Goal: Task Accomplishment & Management: Use online tool/utility

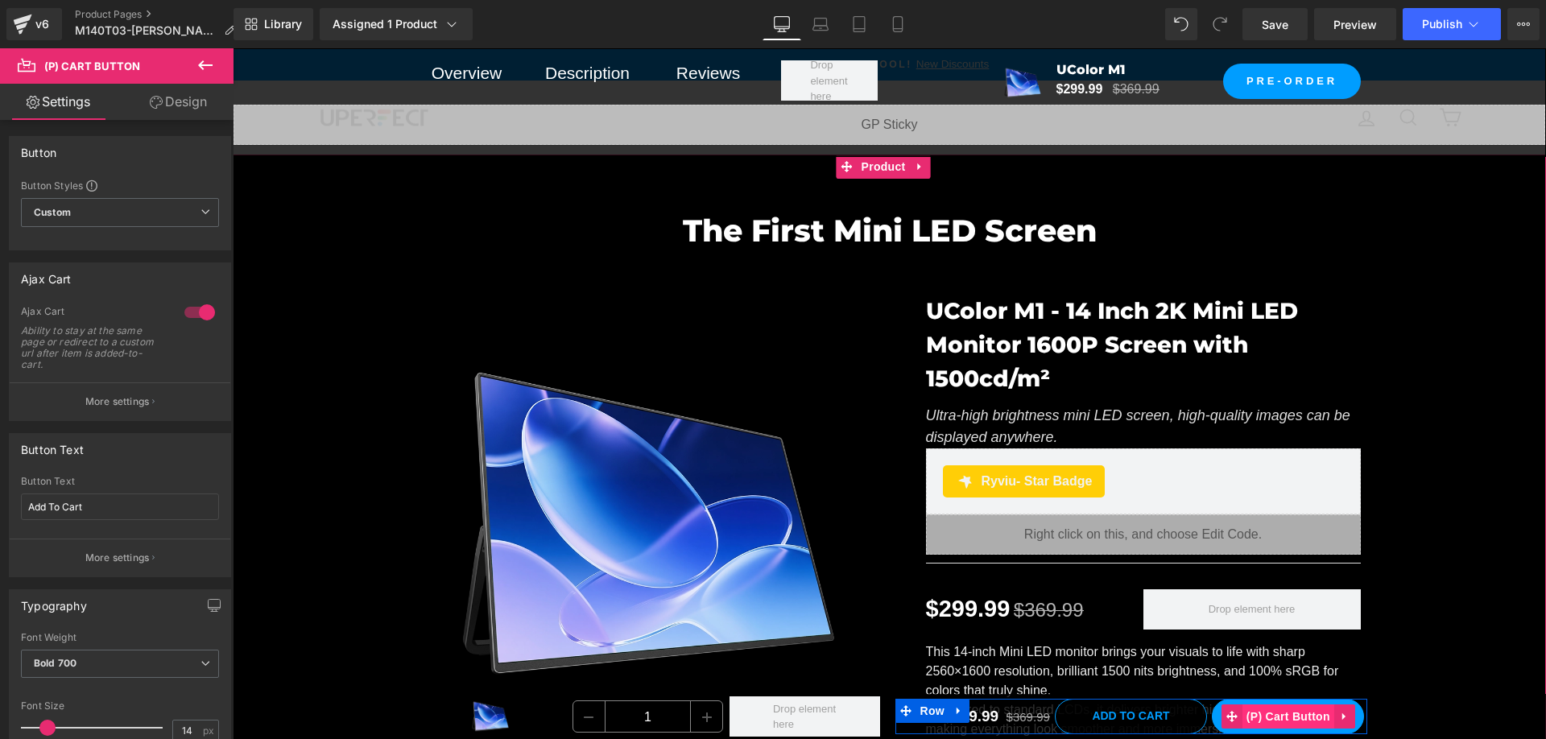
click at [1288, 717] on span "(P) Cart Button" at bounding box center [1288, 716] width 92 height 24
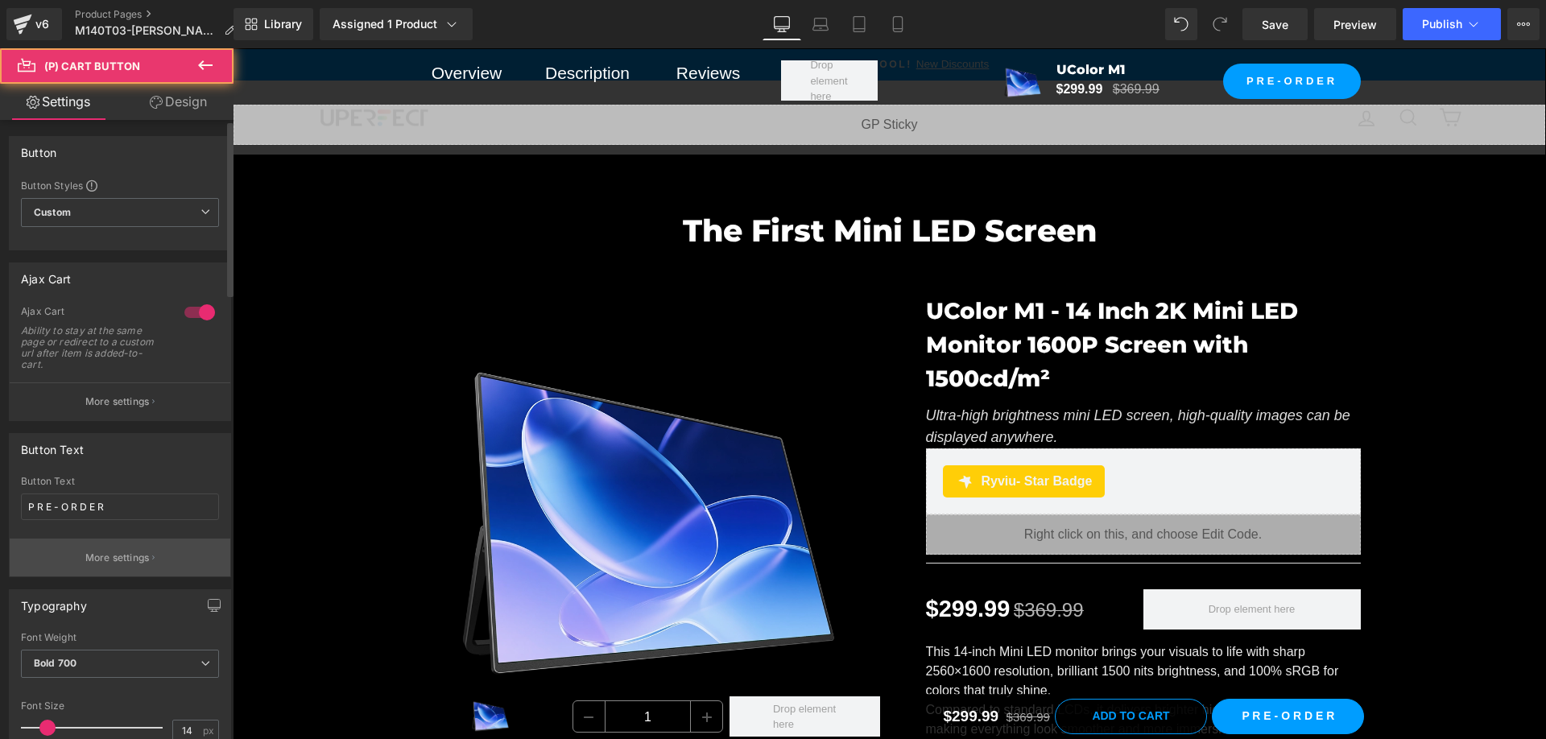
click at [135, 556] on p "More settings" at bounding box center [117, 558] width 64 height 14
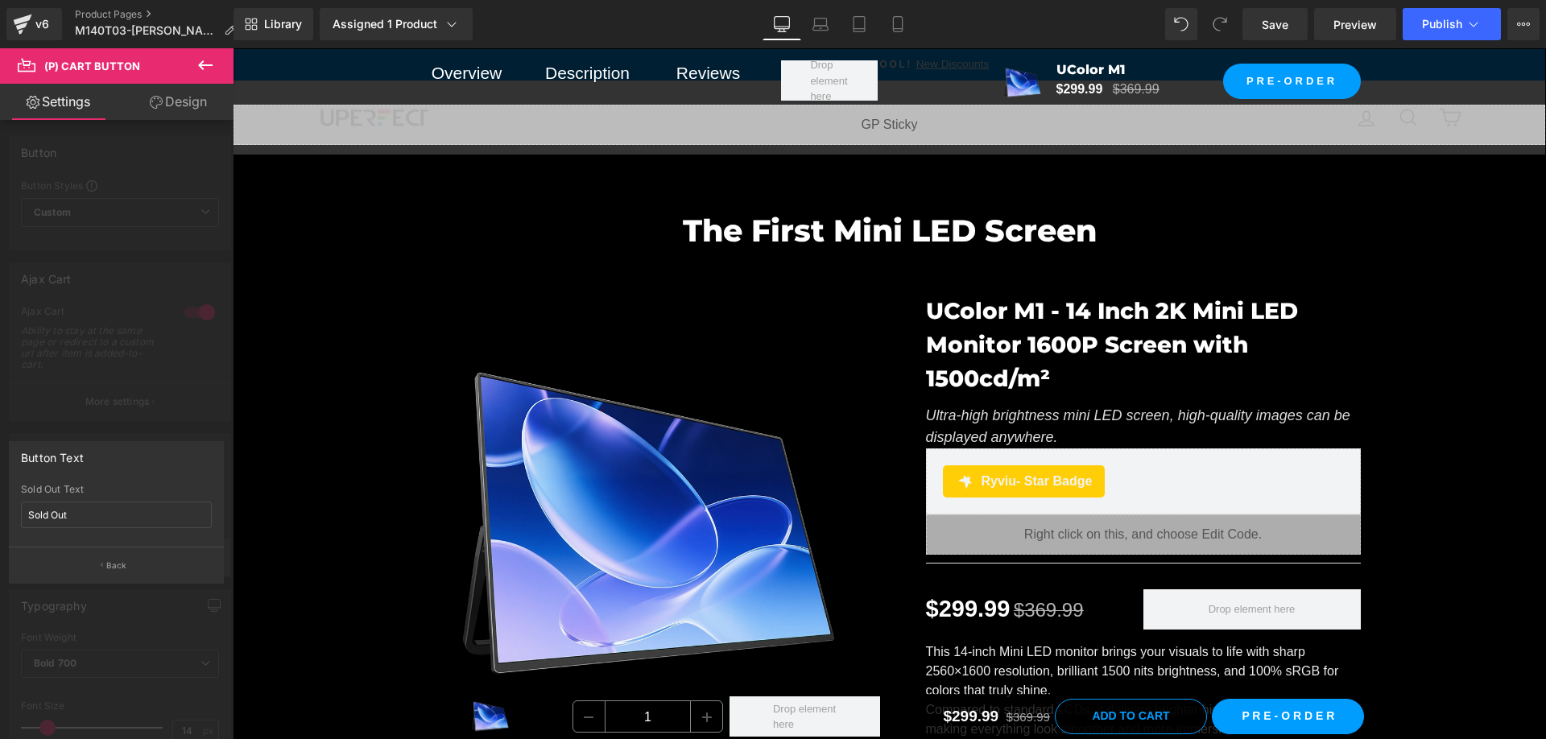
click at [110, 560] on p "Back" at bounding box center [116, 565] width 21 height 12
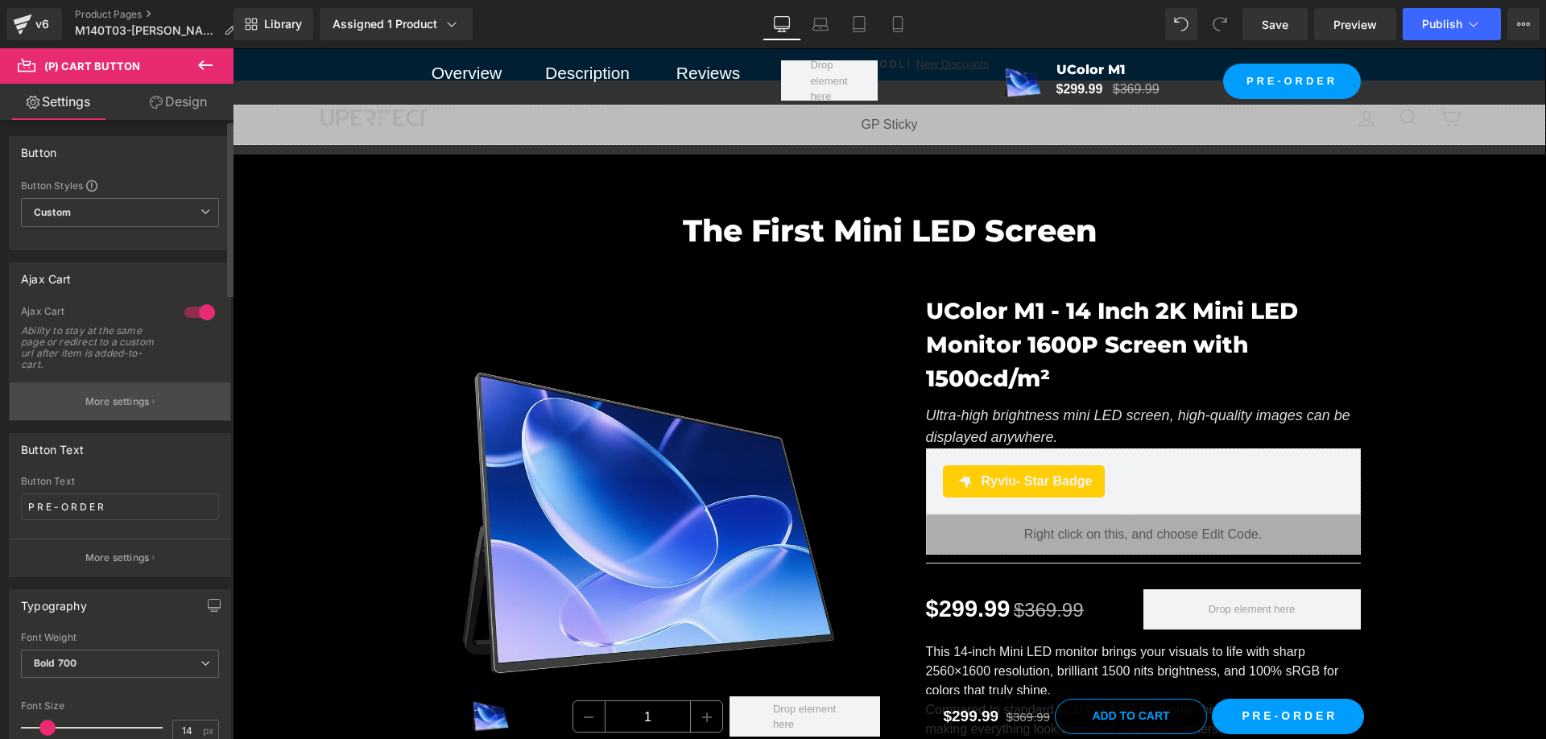
click at [132, 409] on button "More settings" at bounding box center [120, 401] width 221 height 38
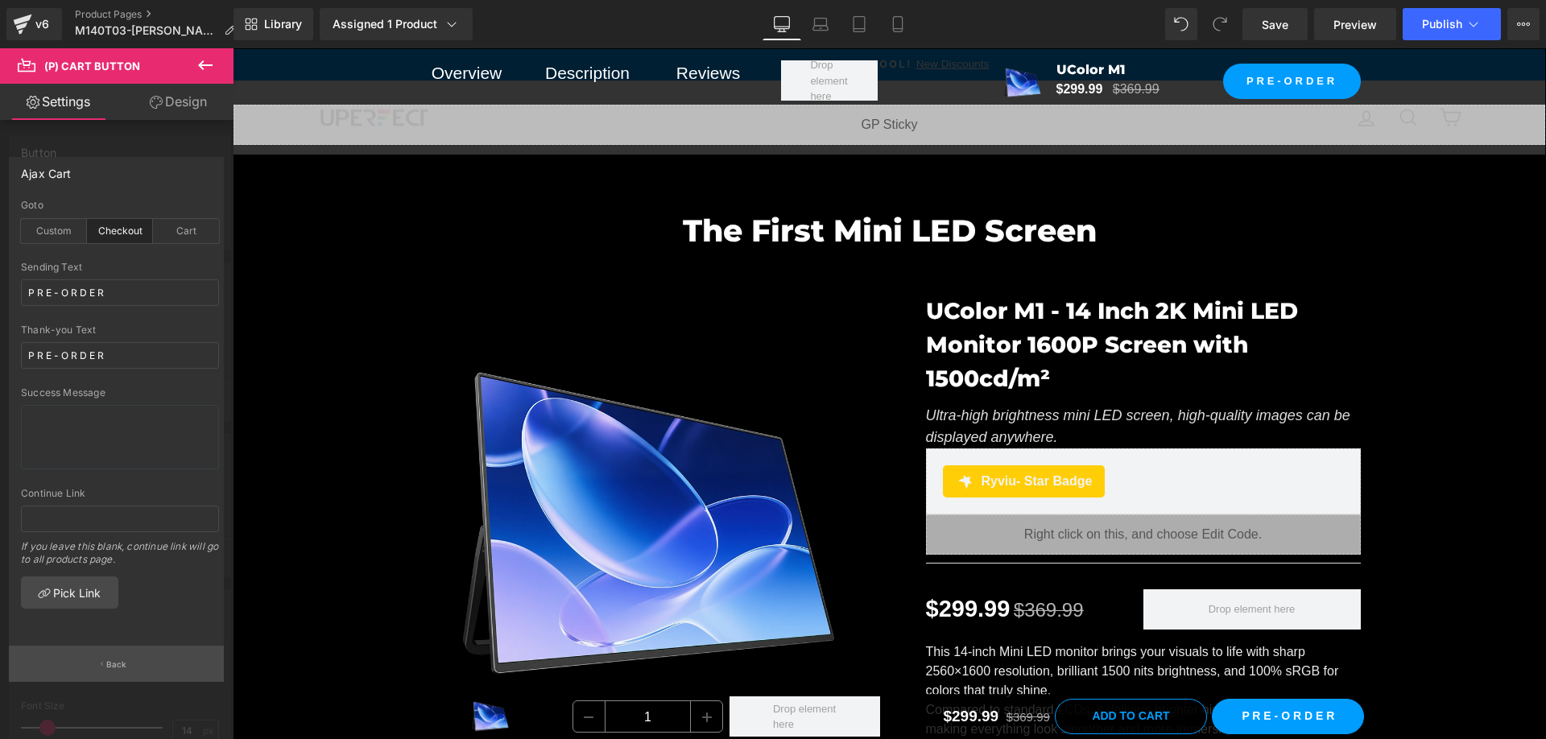
click at [129, 663] on button "Back" at bounding box center [116, 664] width 215 height 36
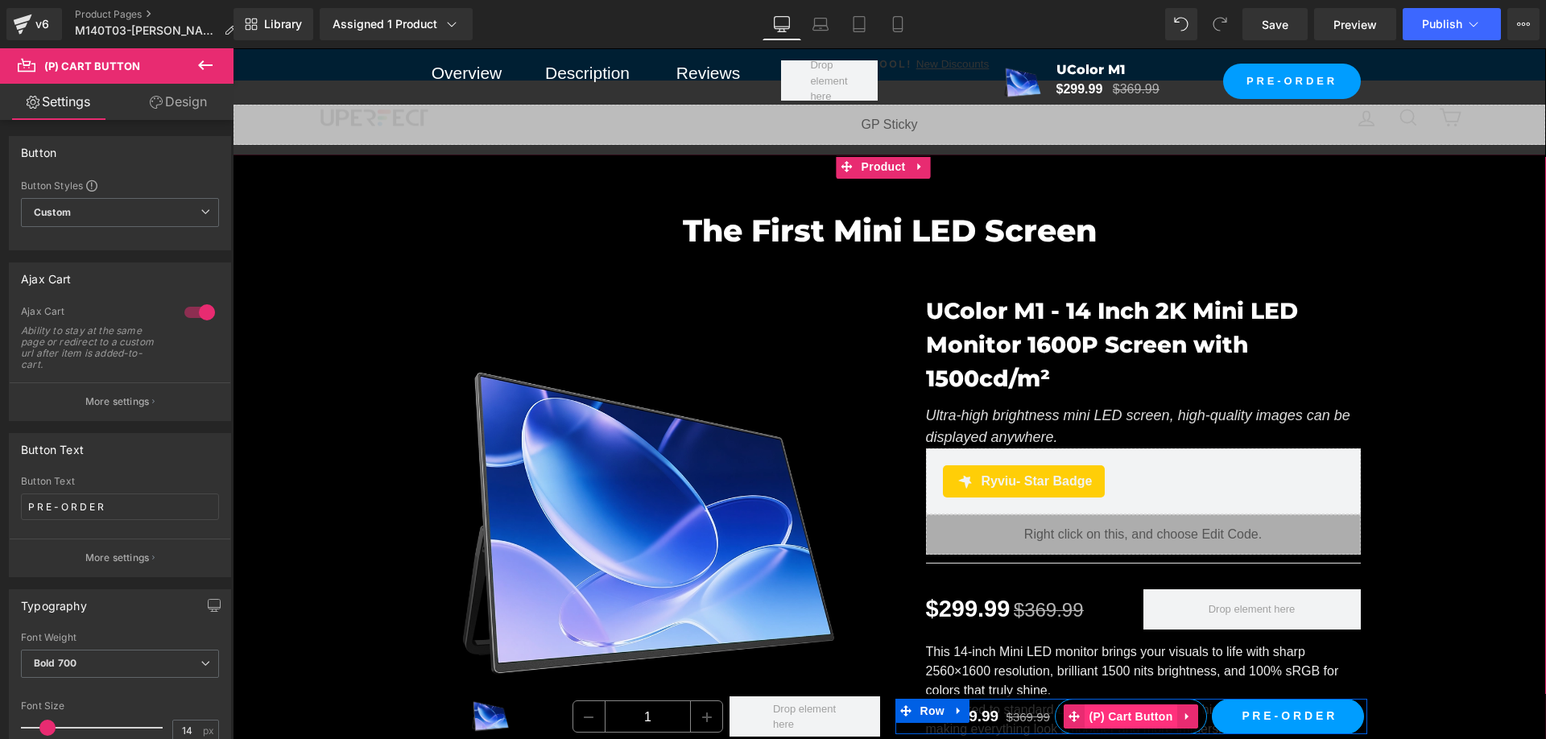
click at [1133, 725] on span "(P) Cart Button" at bounding box center [1130, 716] width 92 height 24
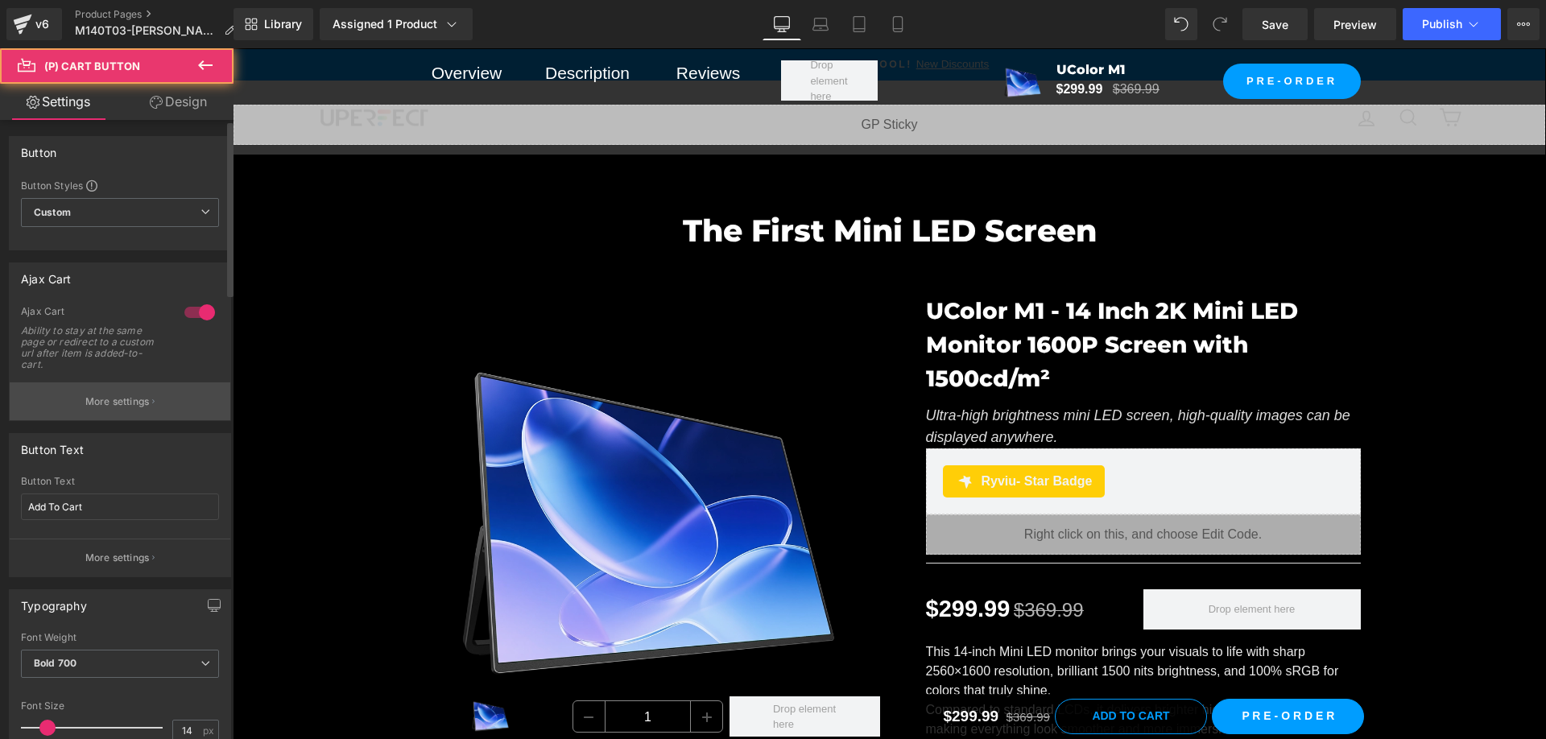
click at [103, 407] on p "More settings" at bounding box center [117, 401] width 64 height 14
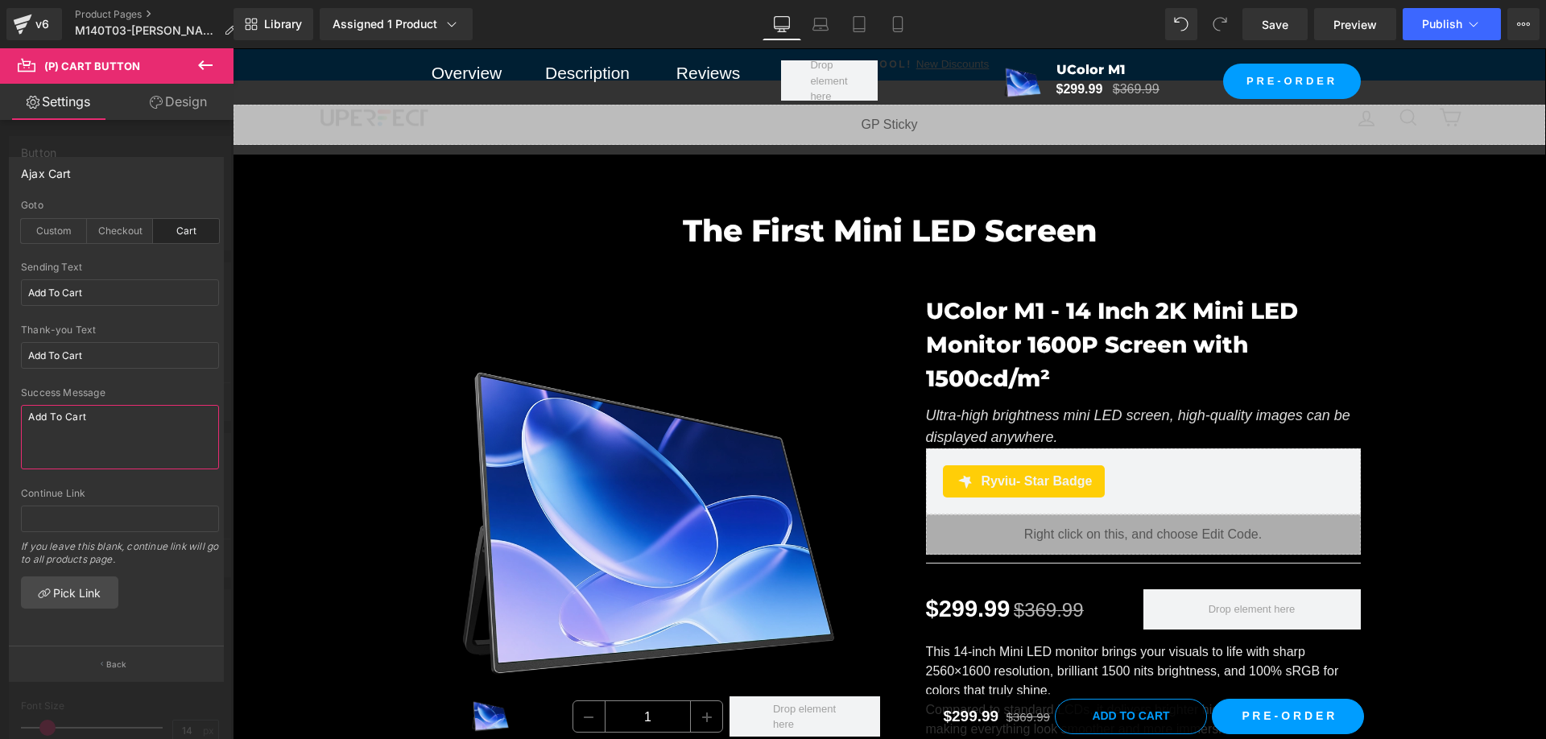
drag, startPoint x: 113, startPoint y: 431, endPoint x: 1, endPoint y: 413, distance: 113.3
click at [1, 413] on div "Ajax Cart cart Goto Custom Checkout Cart Custom Url Pick Link Add To Cart Sendi…" at bounding box center [116, 412] width 233 height 535
click at [136, 382] on div at bounding box center [120, 382] width 198 height 10
drag, startPoint x: 144, startPoint y: 664, endPoint x: 71, endPoint y: 478, distance: 199.9
click at [144, 664] on button "Back" at bounding box center [116, 664] width 215 height 36
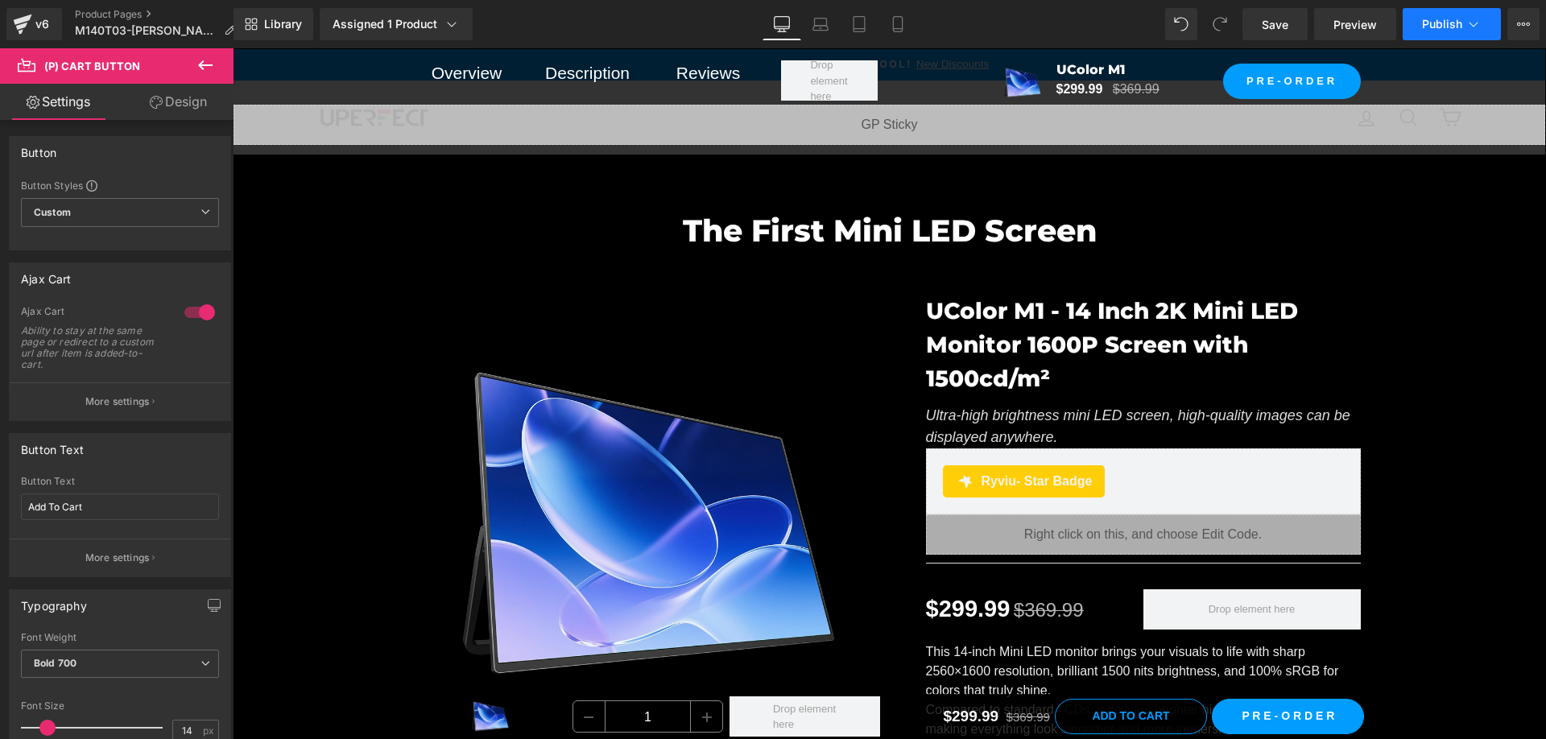
click at [1447, 24] on span "Publish" at bounding box center [1442, 24] width 40 height 13
click at [1288, 19] on span "Save" at bounding box center [1274, 24] width 27 height 17
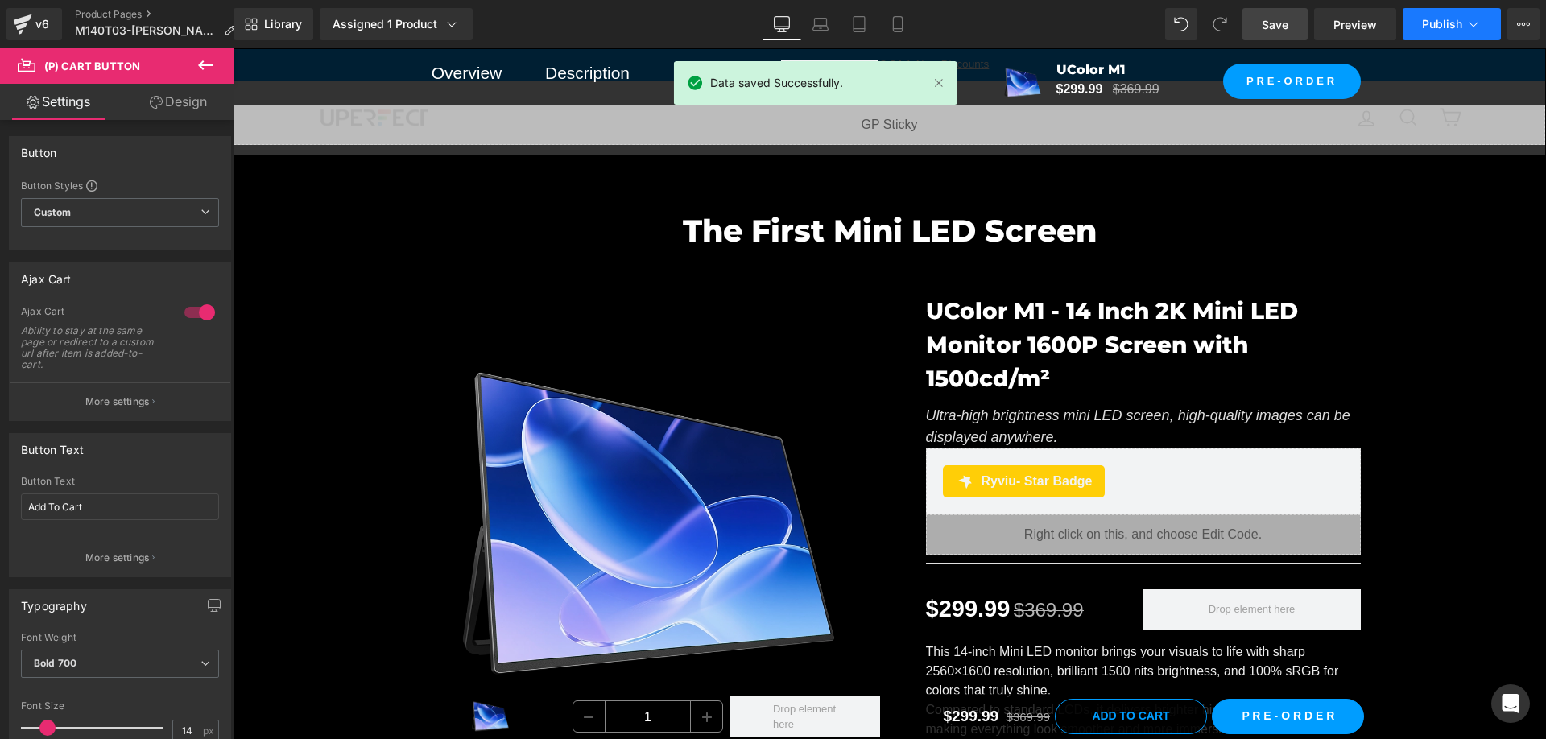
click at [1447, 22] on span "Publish" at bounding box center [1442, 24] width 40 height 13
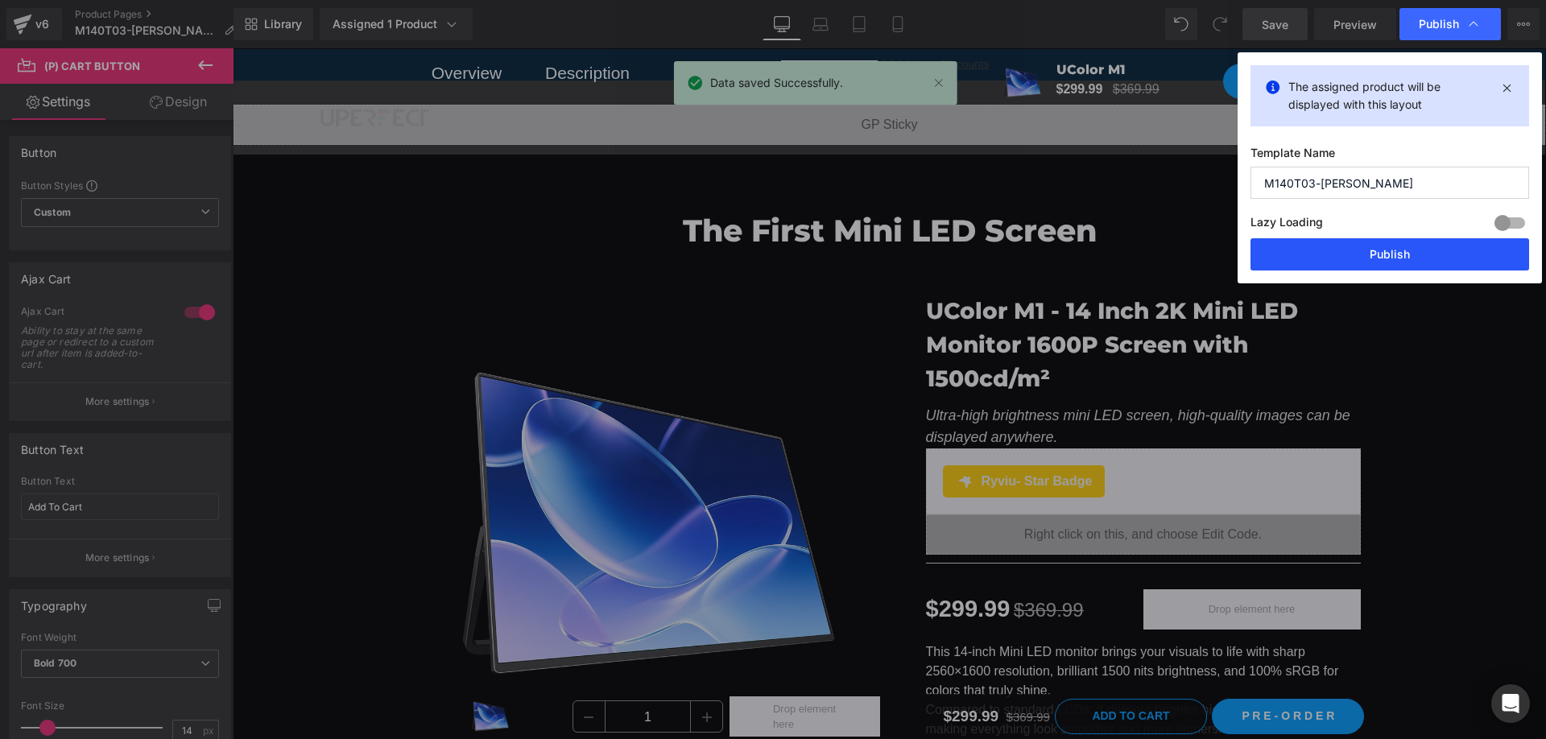
click at [1373, 253] on button "Publish" at bounding box center [1389, 254] width 279 height 32
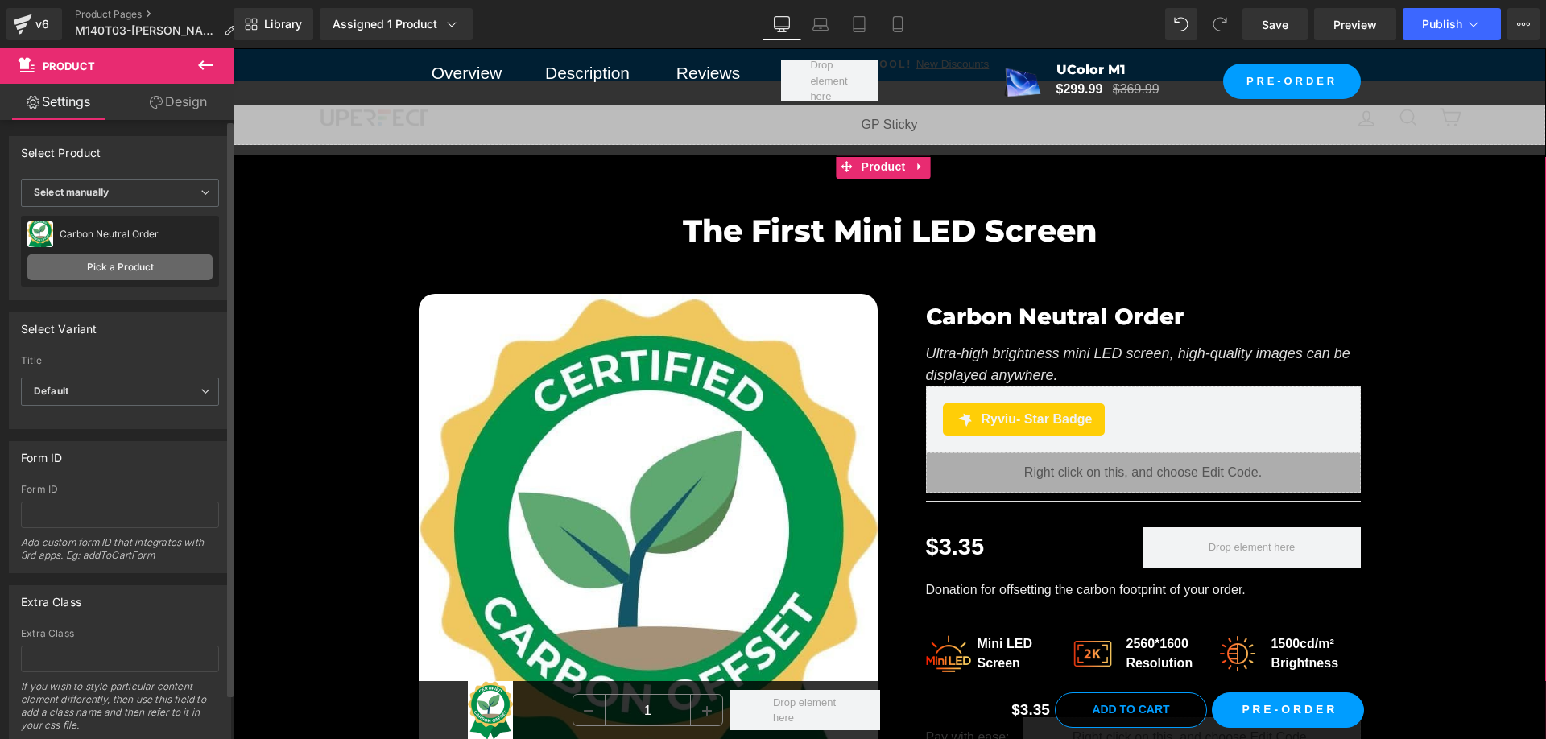
click at [120, 268] on link "Pick a Product" at bounding box center [119, 267] width 185 height 26
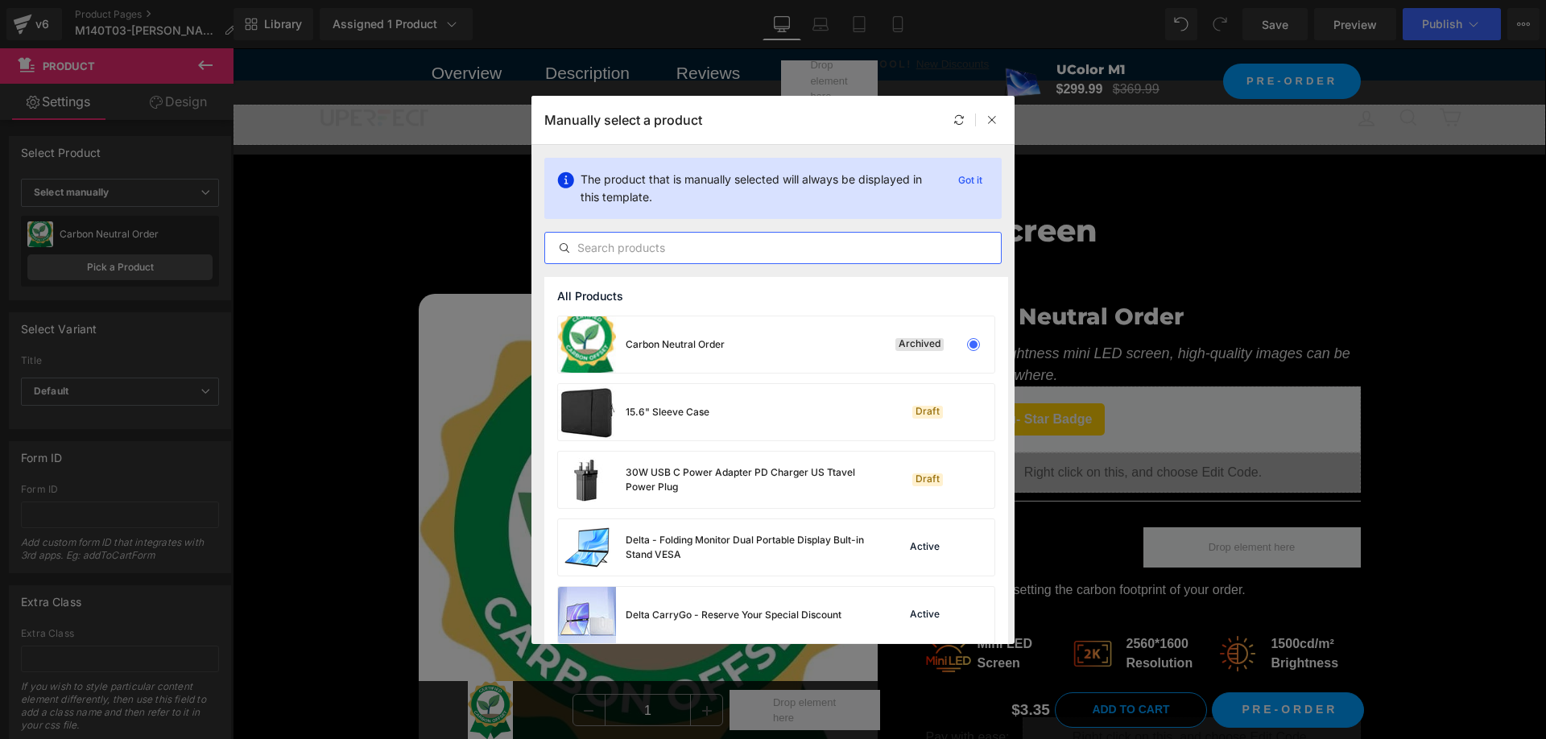
click at [692, 245] on input "text" at bounding box center [773, 247] width 456 height 19
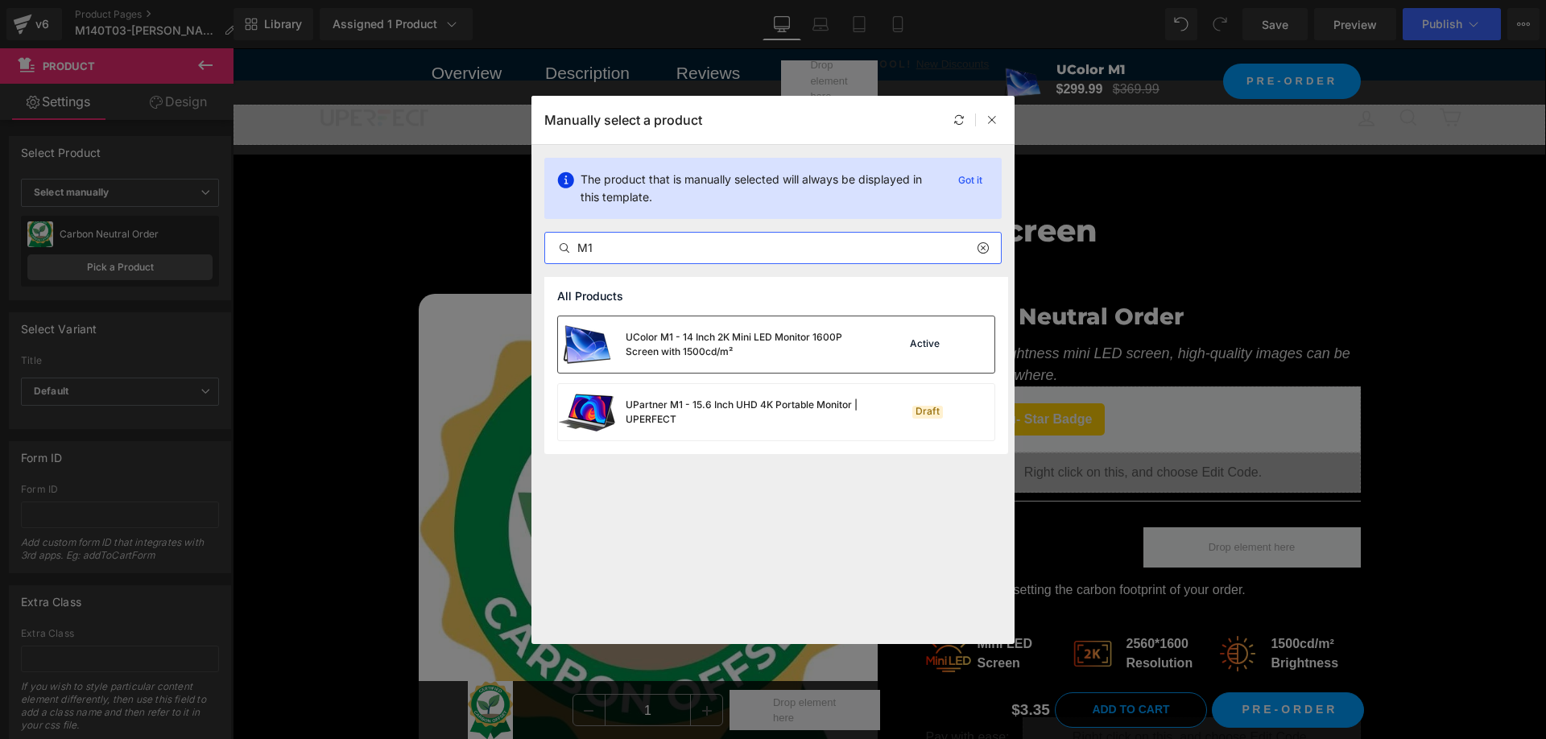
type input "M1"
click at [734, 349] on div "UColor M1 - 14 Inch 2K Mini LED Monitor 1600P Screen with 1500cd/m²" at bounding box center [747, 344] width 242 height 29
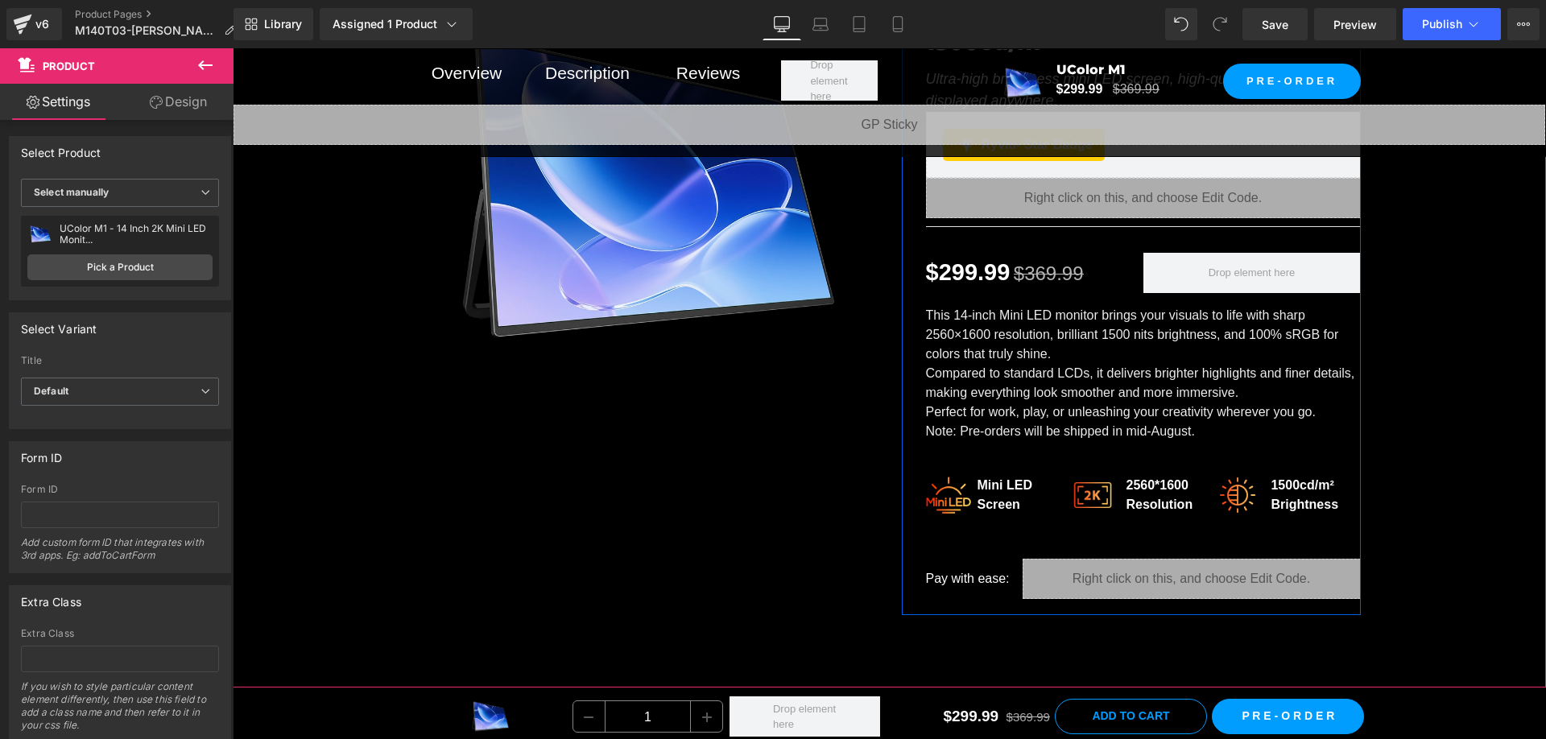
scroll to position [322, 0]
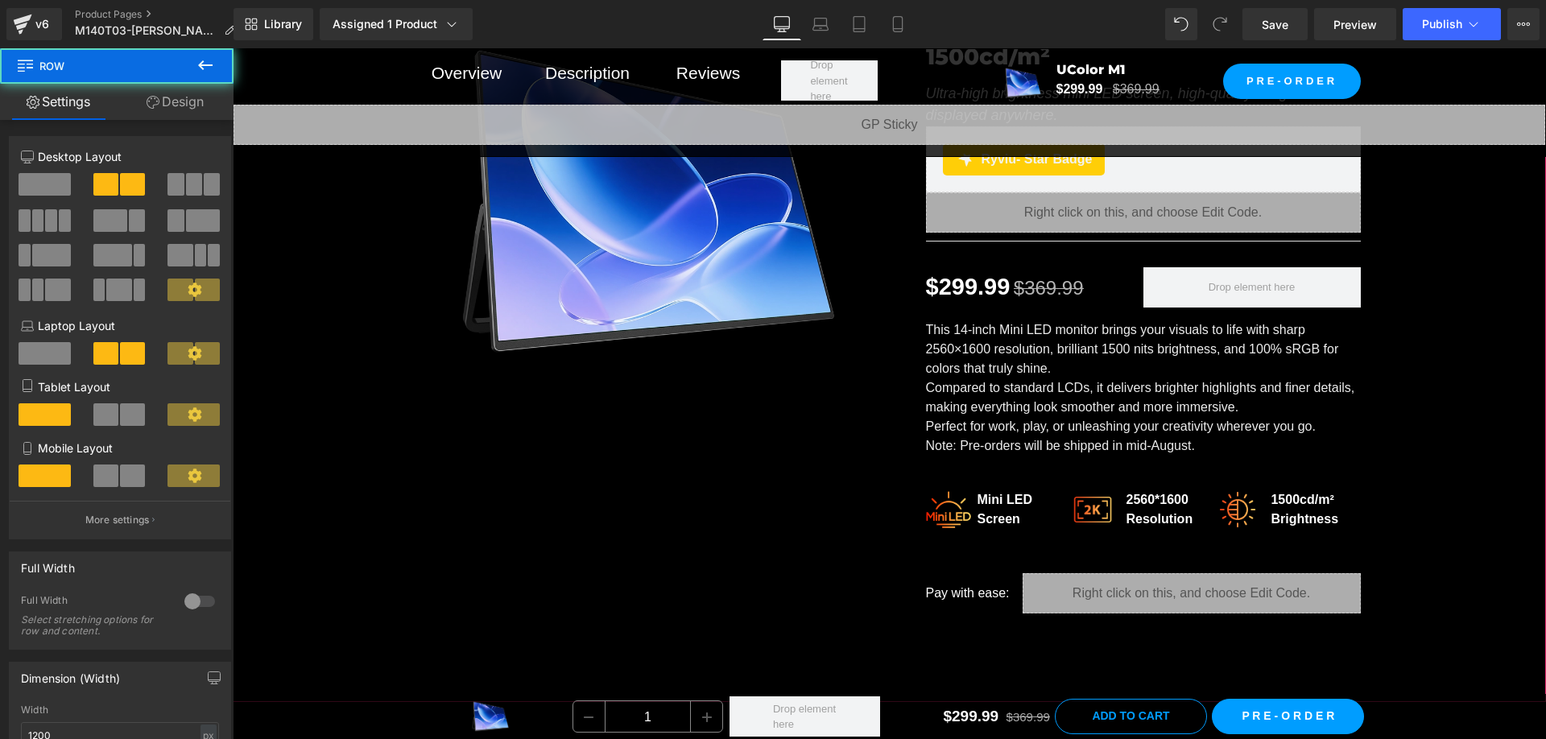
click at [707, 481] on div "Sale Off (P) Image UColor M1 - 14 Inch 2K Mini LED Monitor 1600P Screen with 15…" at bounding box center [890, 293] width 966 height 690
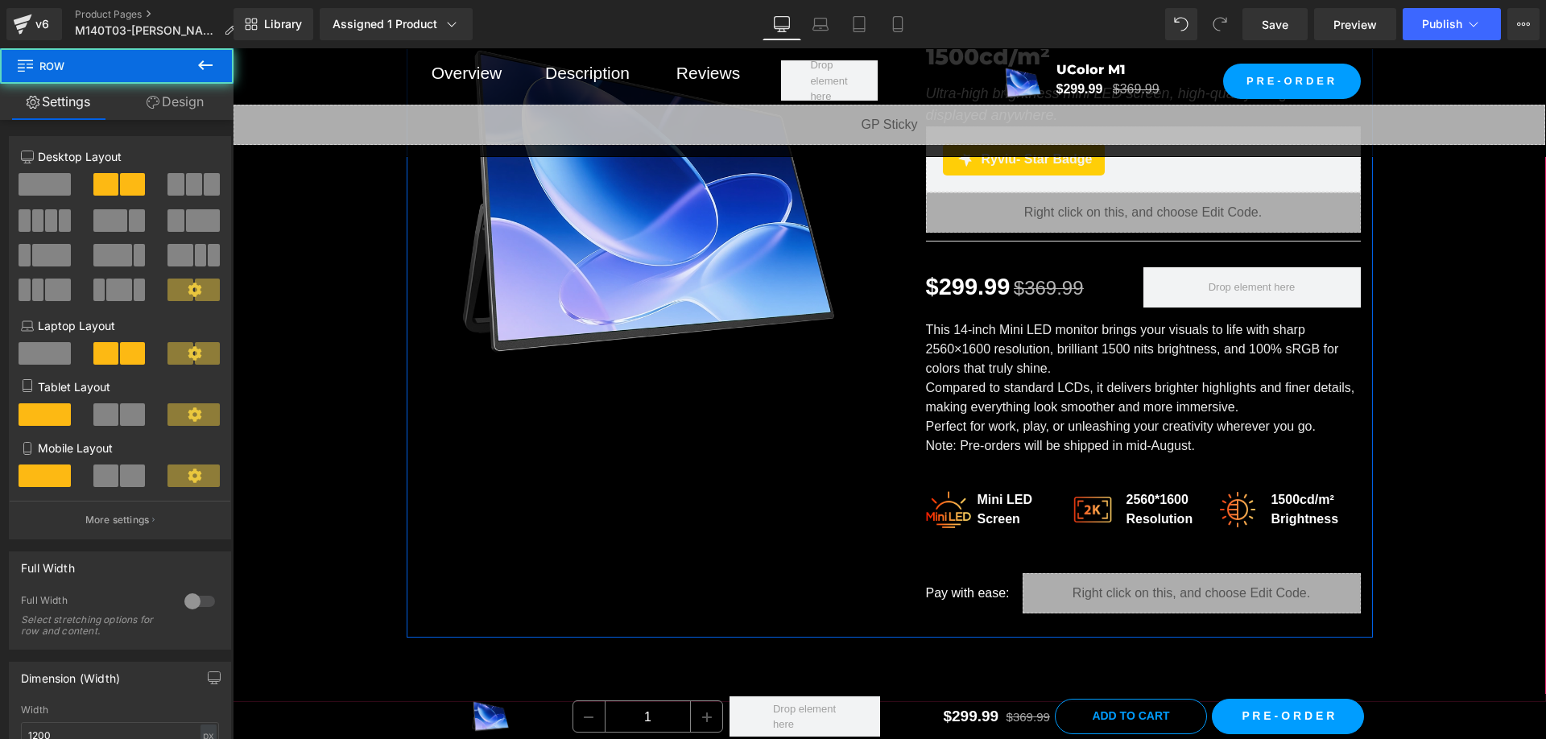
click at [670, 433] on div "Sale Off (P) Image UColor M1 - 14 Inch 2K Mini LED Monitor 1600P Screen with 15…" at bounding box center [890, 293] width 966 height 690
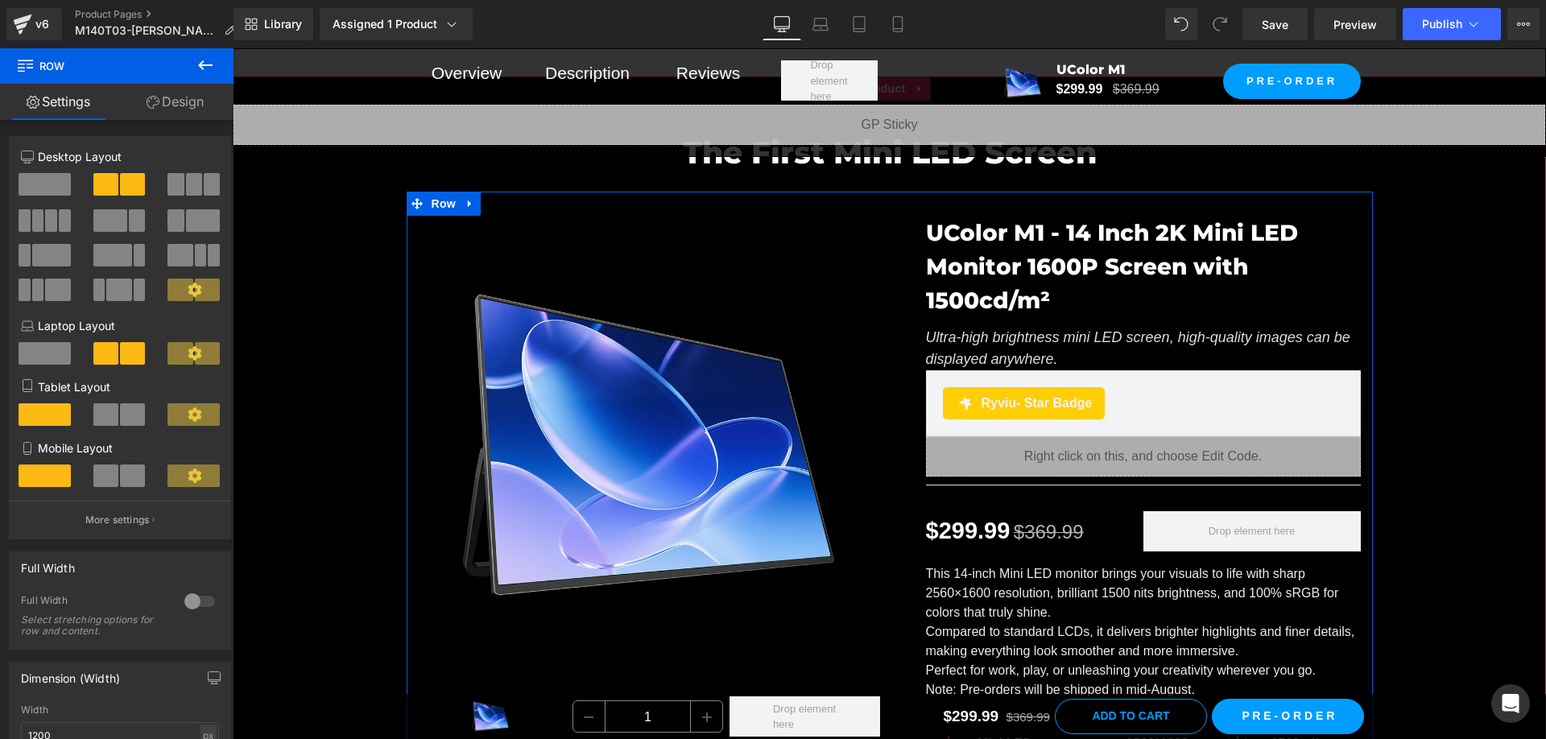
scroll to position [0, 0]
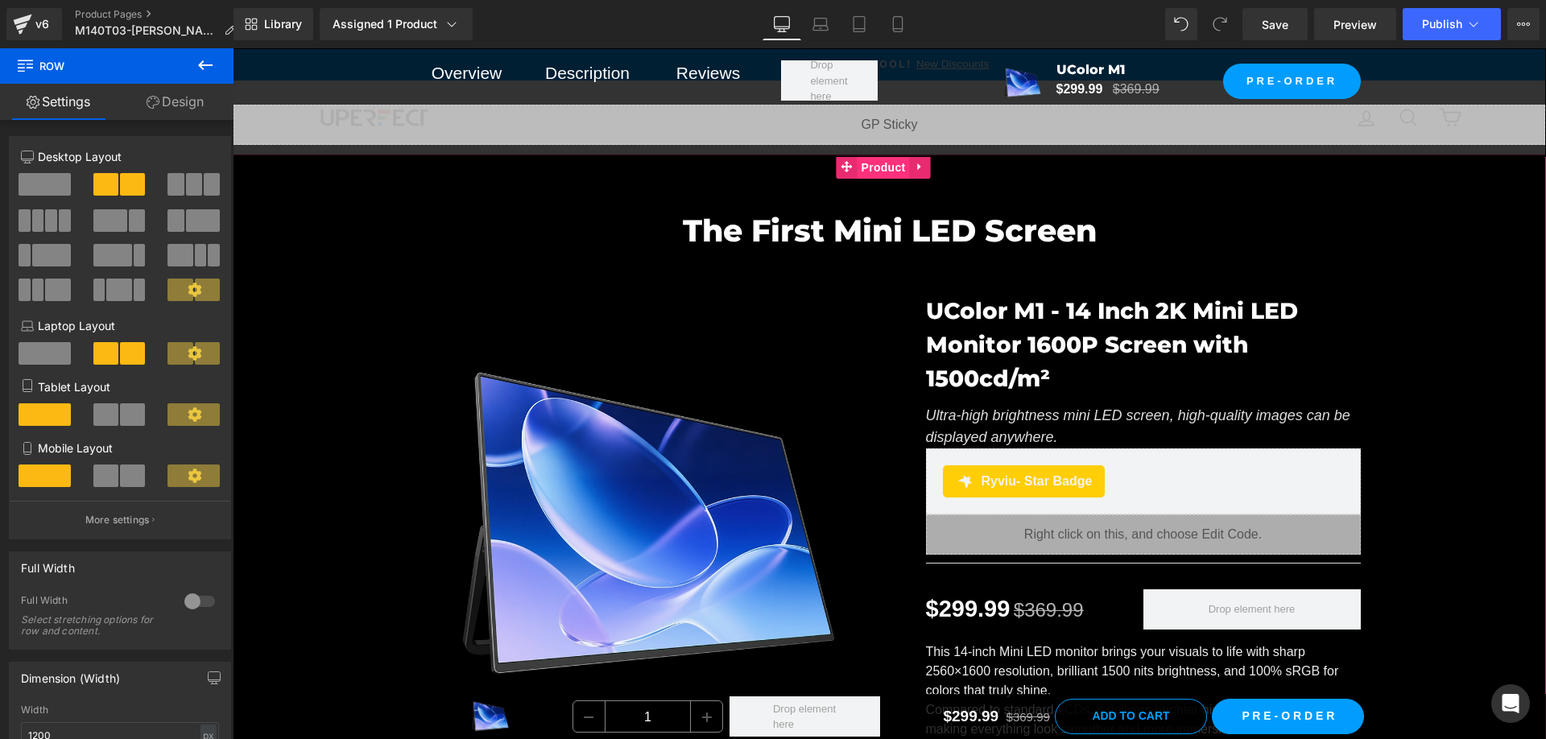
click at [883, 170] on span "Product" at bounding box center [883, 167] width 52 height 24
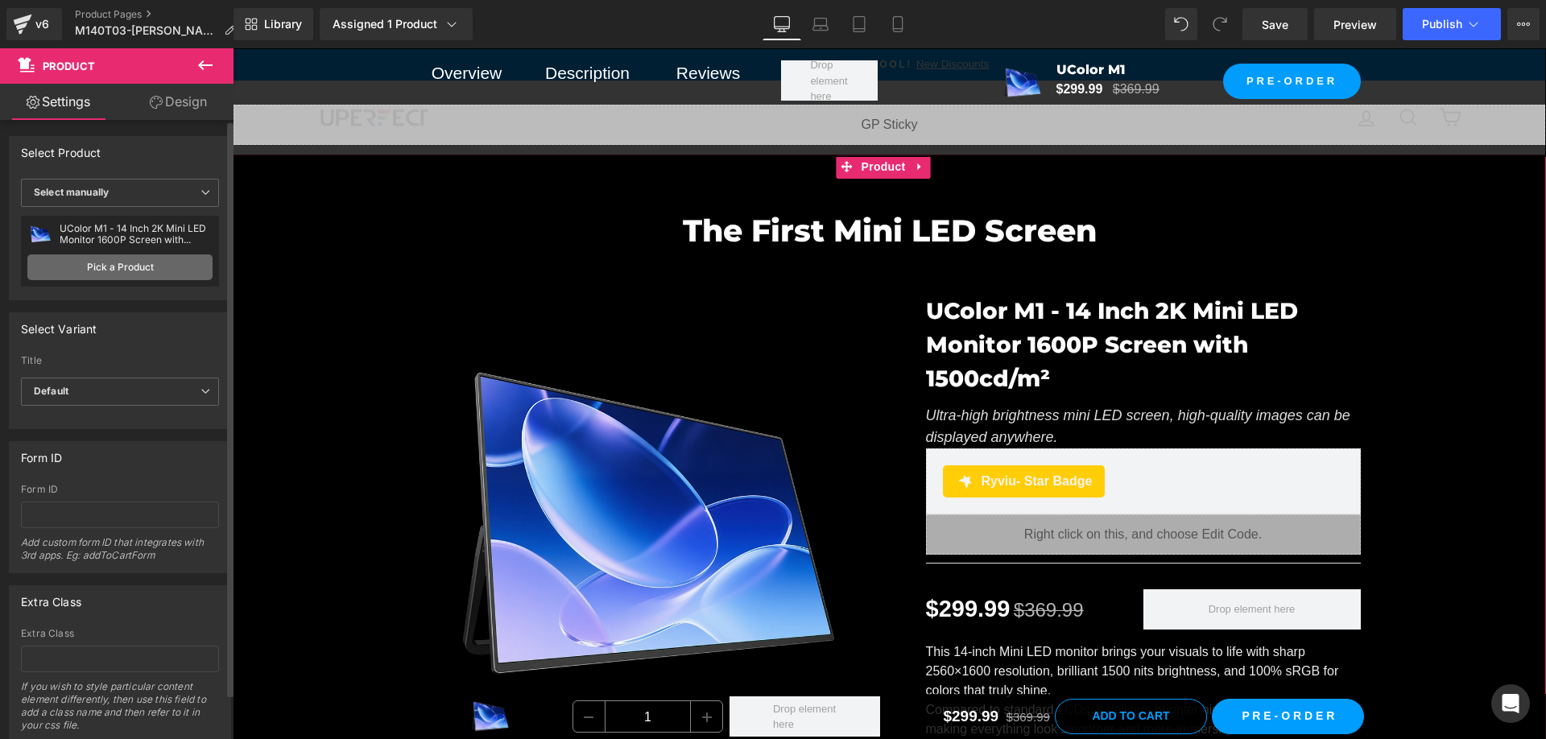
click at [175, 270] on link "Pick a Product" at bounding box center [119, 267] width 185 height 26
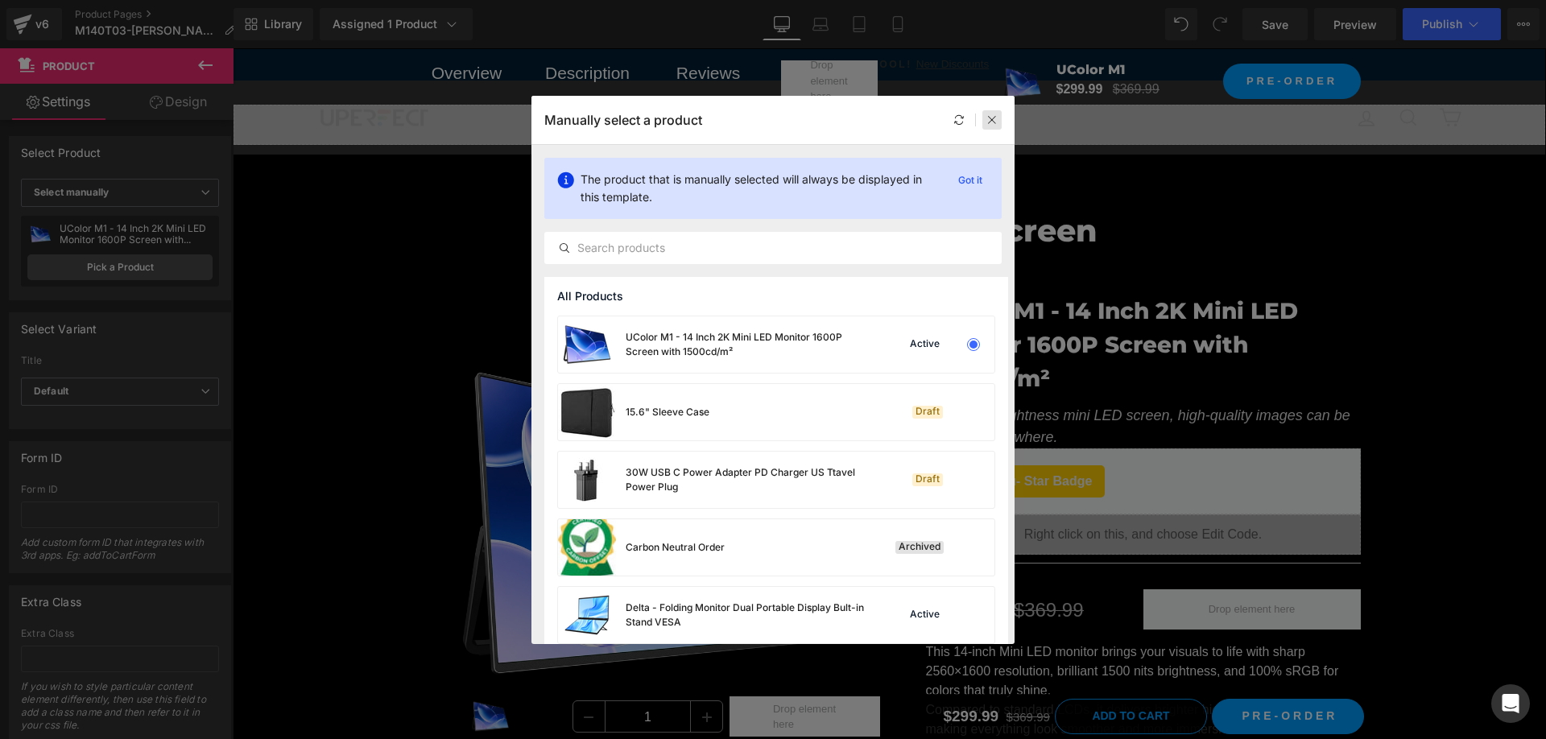
click at [995, 116] on icon at bounding box center [991, 119] width 11 height 11
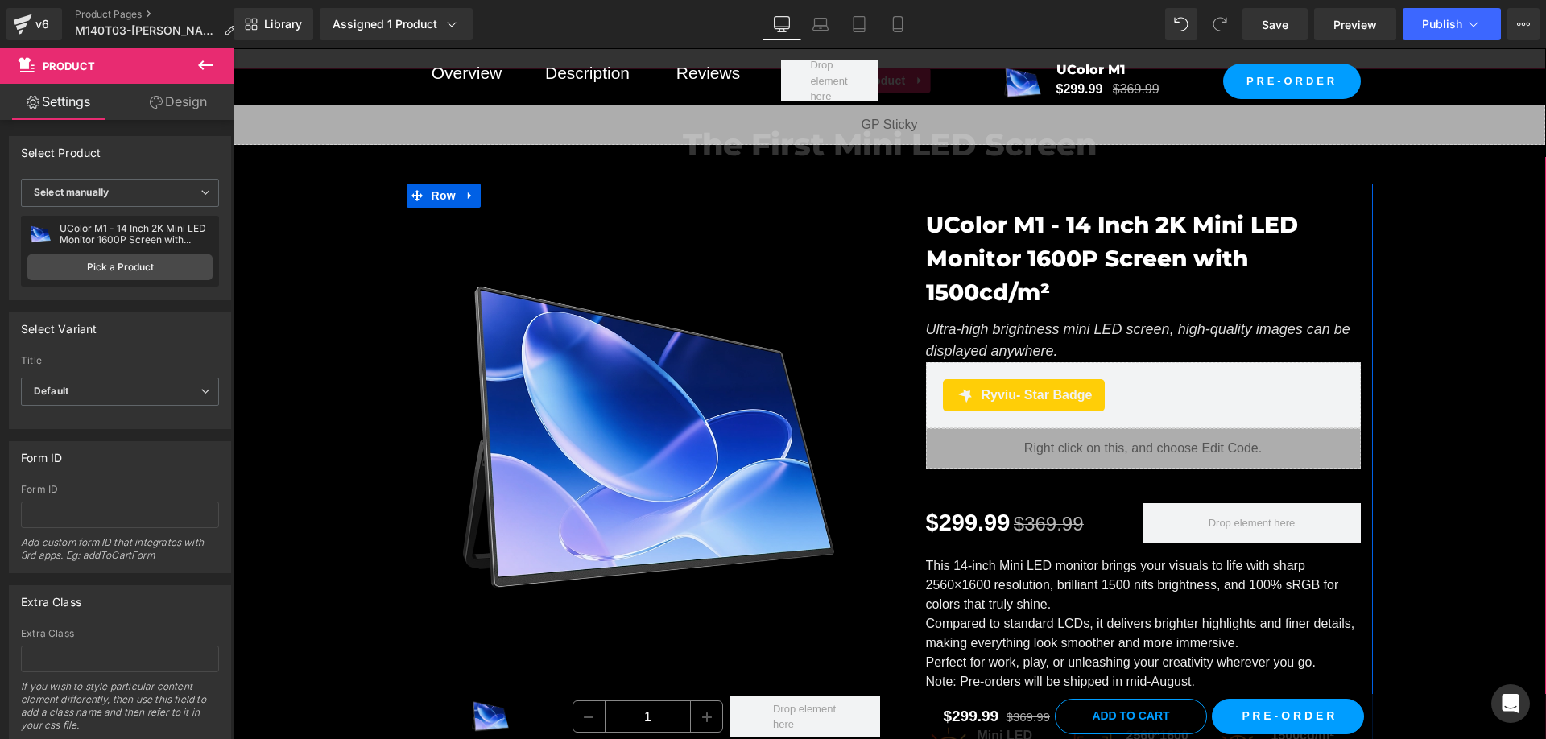
scroll to position [81, 0]
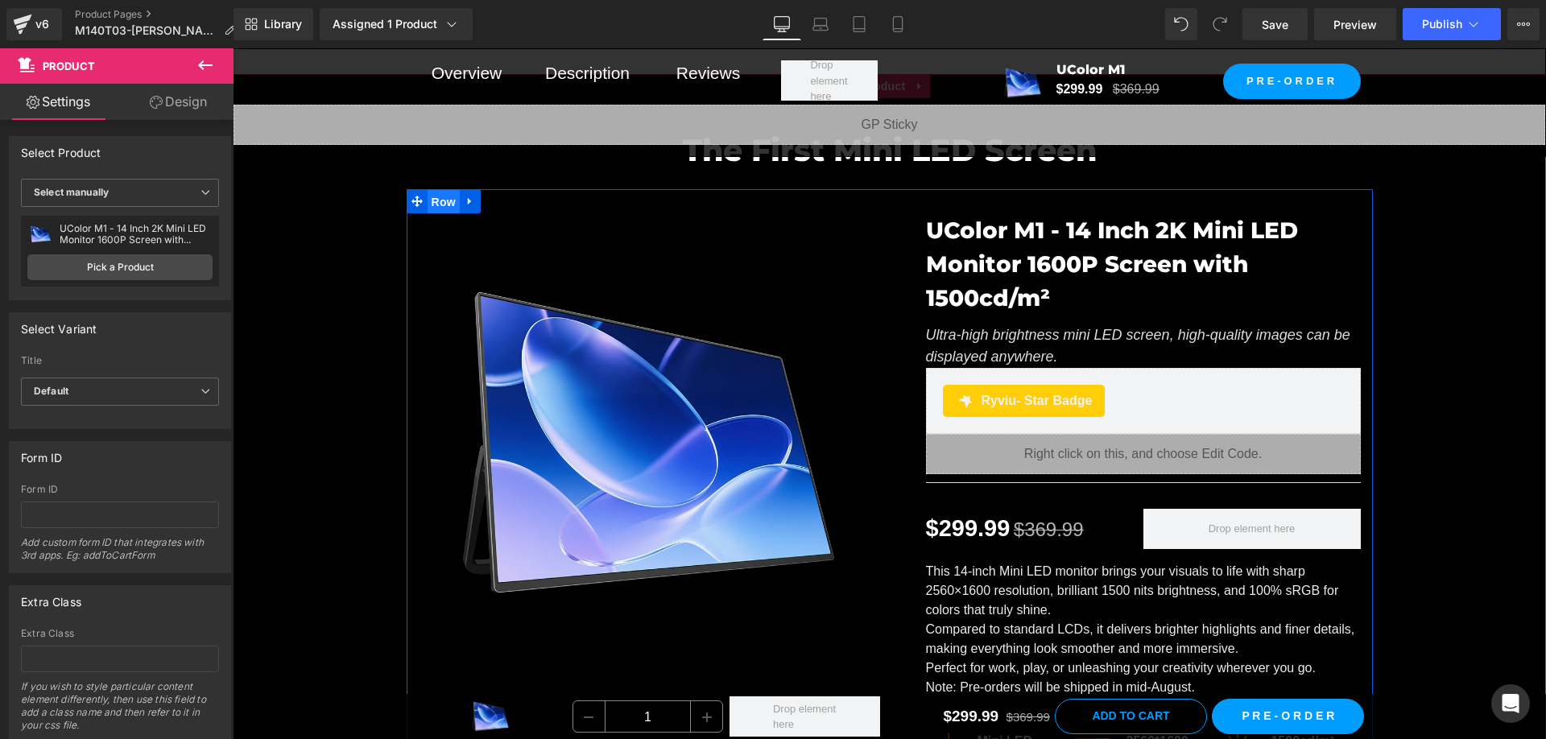
click at [443, 205] on span "Row" at bounding box center [443, 202] width 32 height 24
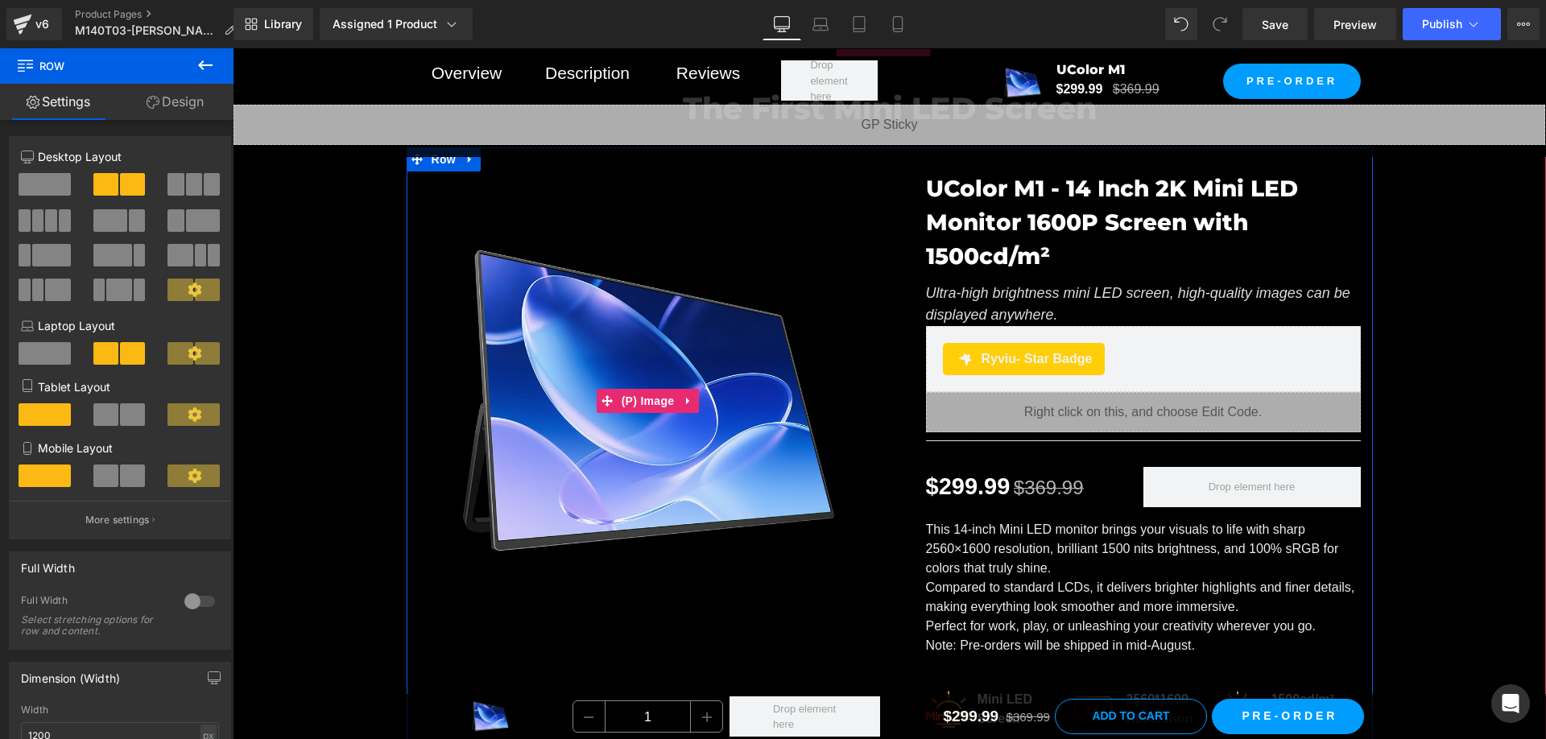
scroll to position [161, 0]
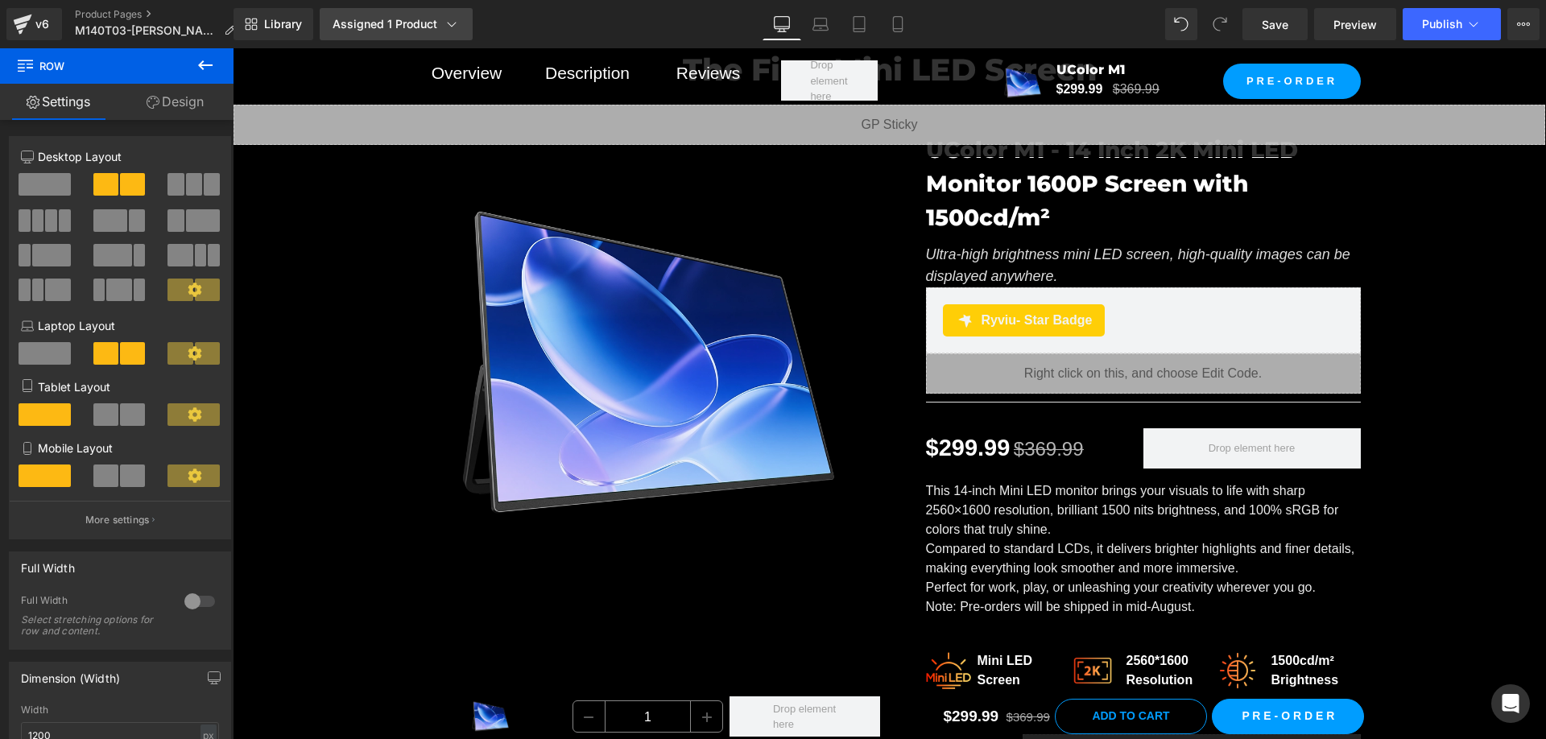
click at [378, 34] on link "Assigned 1 Product" at bounding box center [396, 24] width 153 height 32
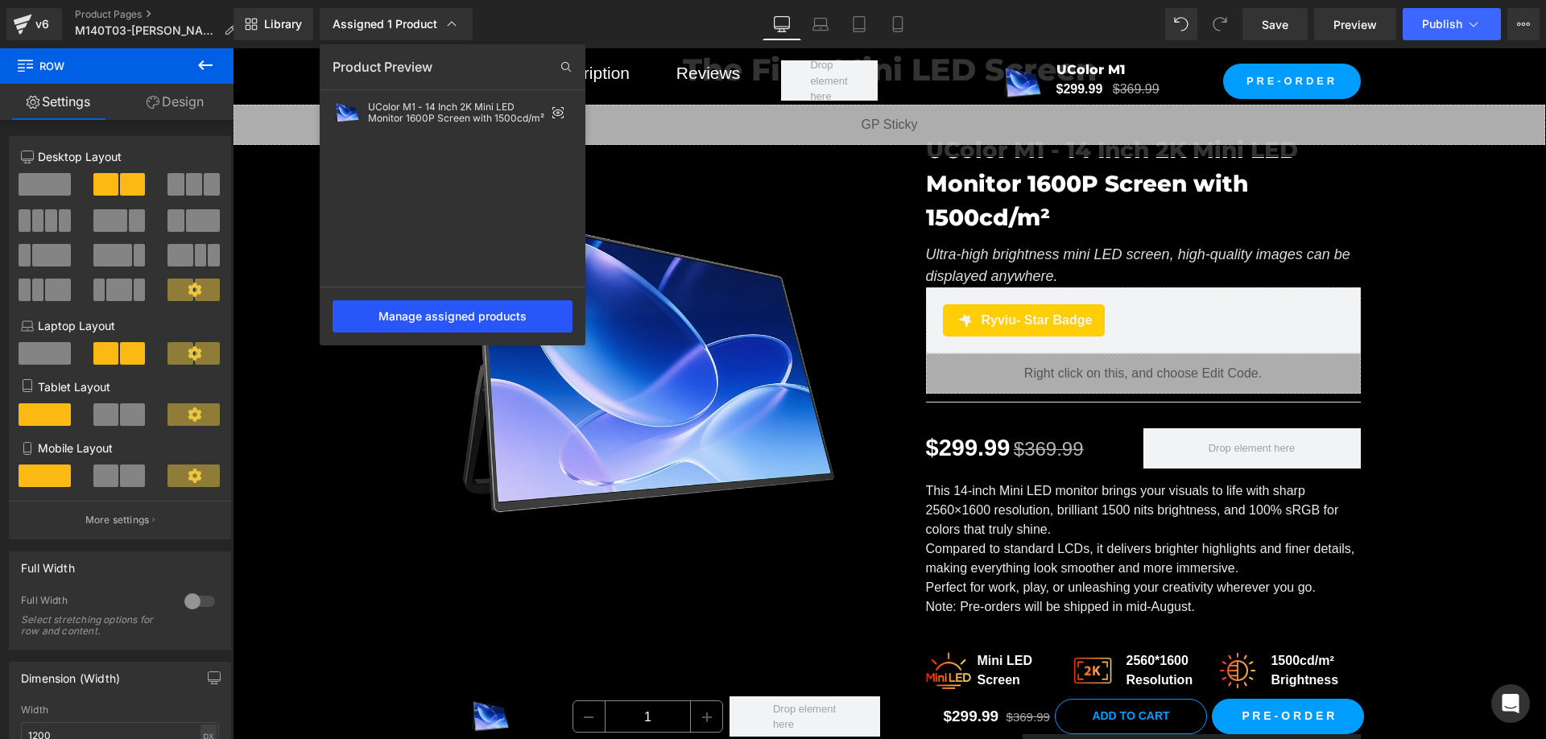
click at [440, 317] on div "Manage assigned products" at bounding box center [452, 316] width 240 height 32
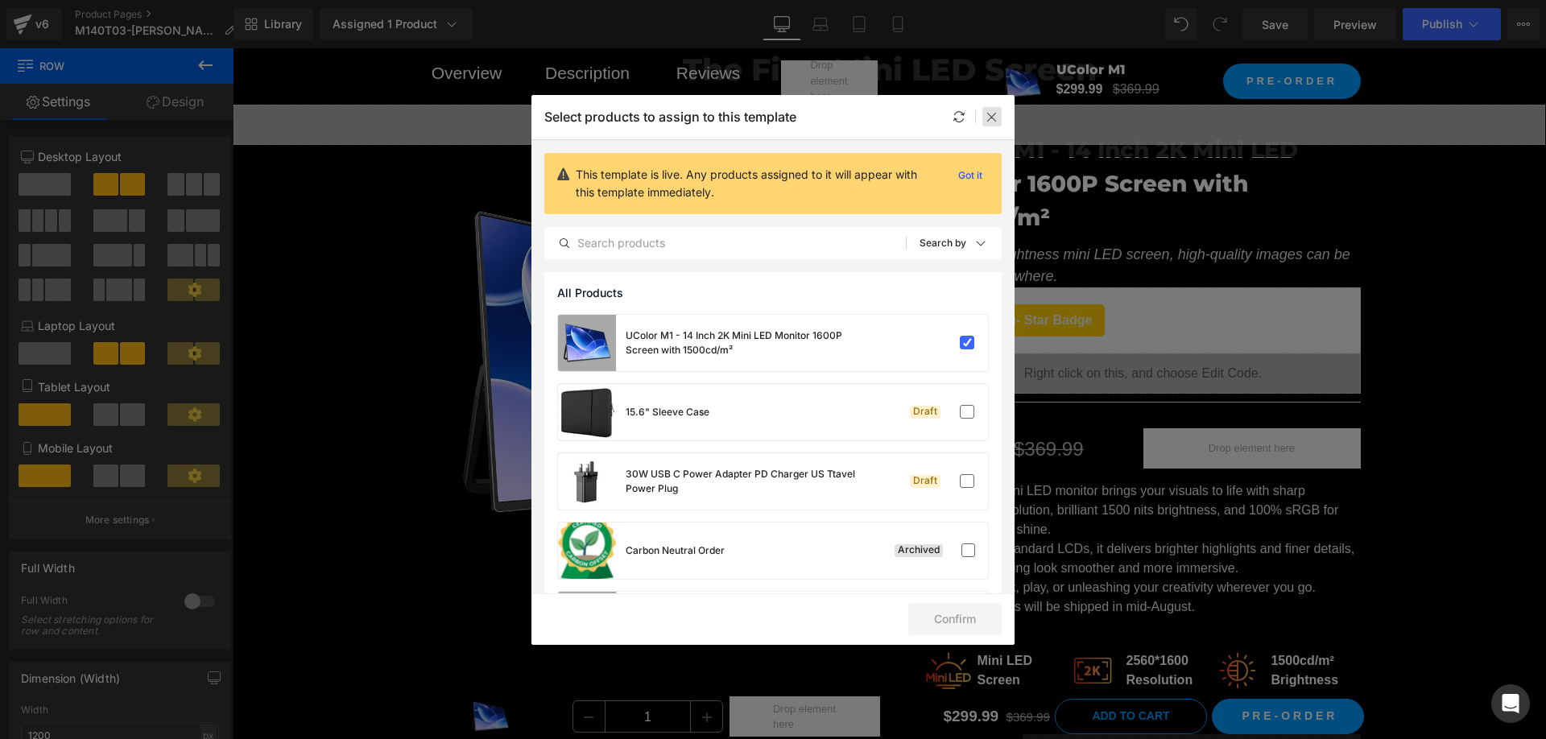
click at [985, 116] on div at bounding box center [991, 116] width 19 height 19
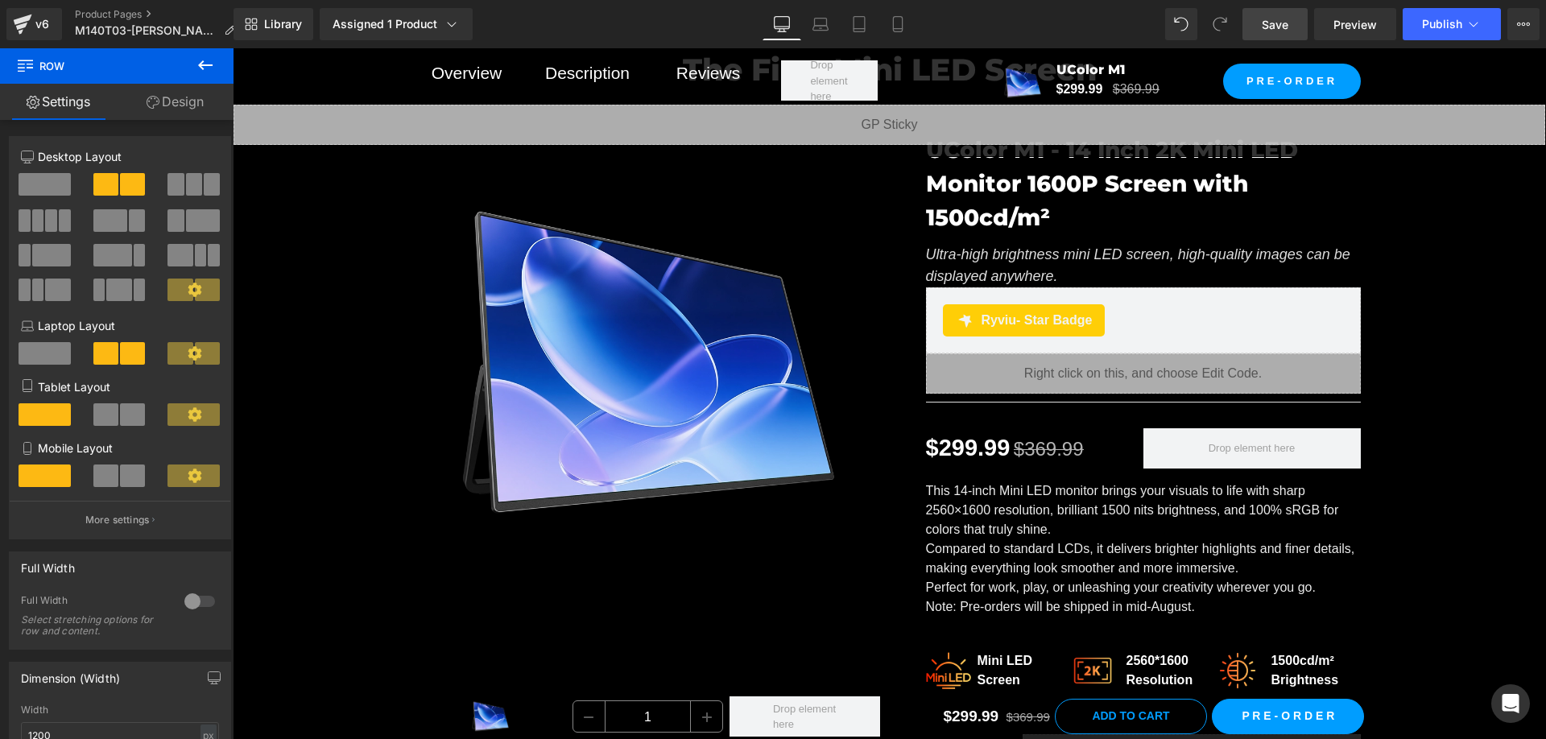
click at [1274, 35] on link "Save" at bounding box center [1274, 24] width 65 height 32
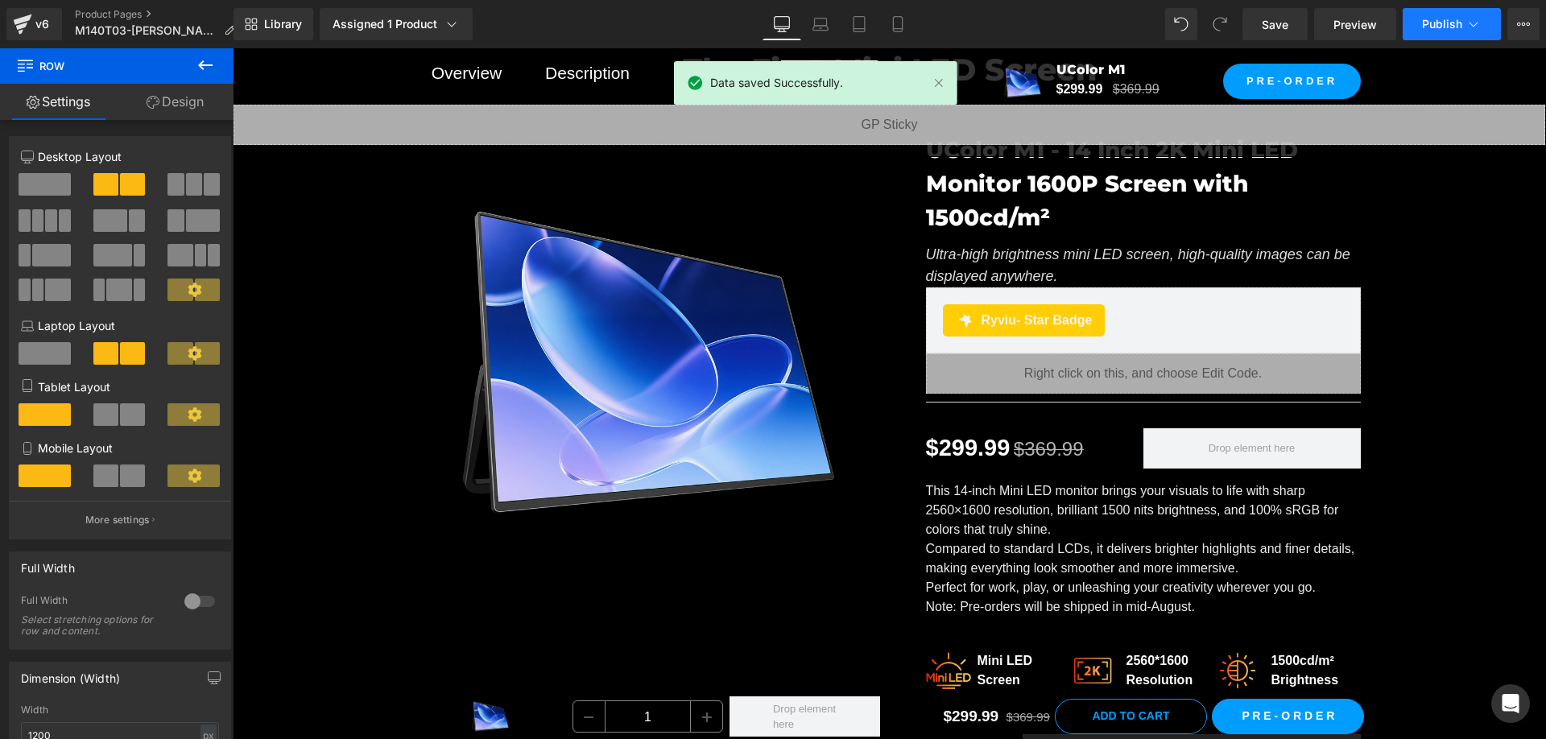
click at [1427, 25] on span "Publish" at bounding box center [1442, 24] width 40 height 13
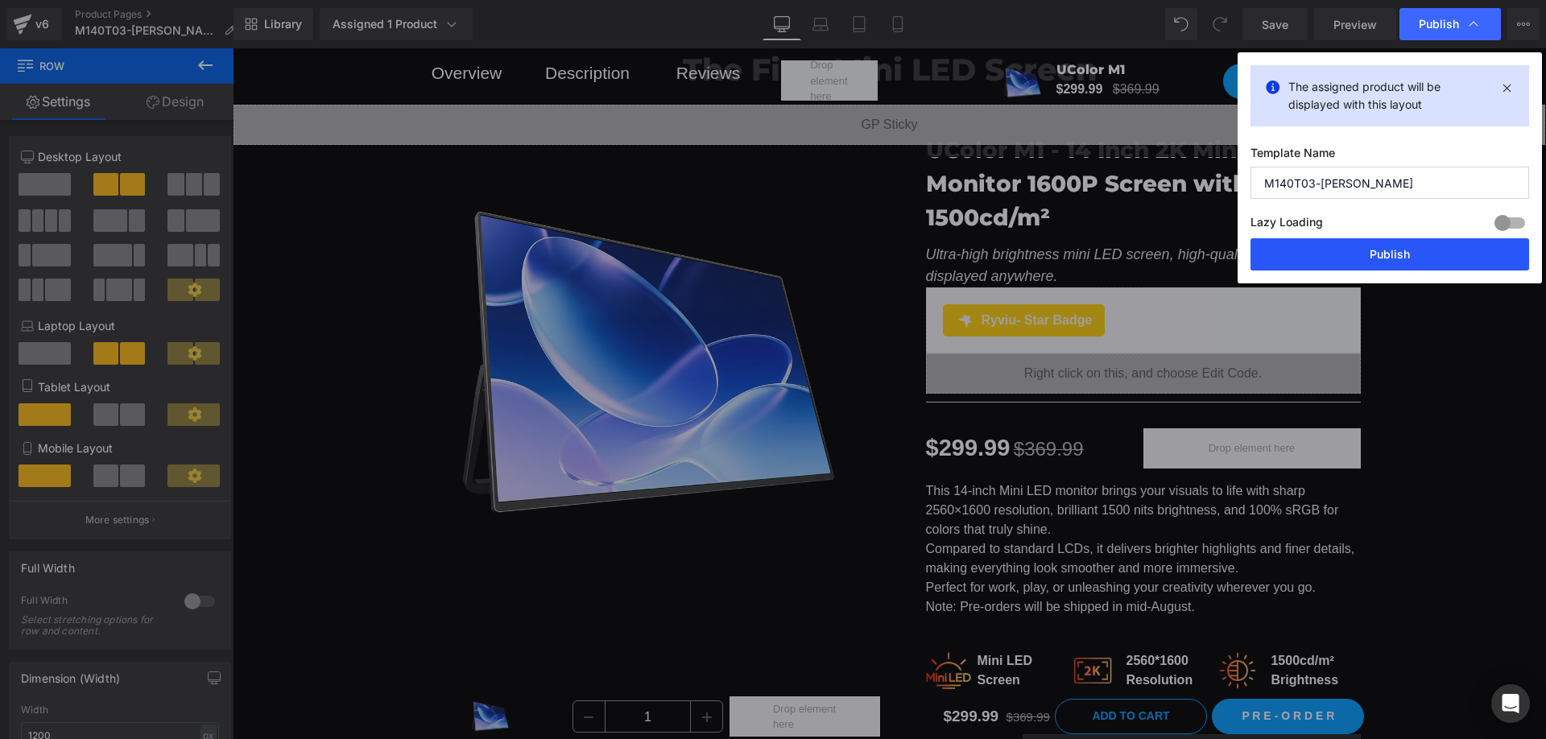
click at [1383, 254] on button "Publish" at bounding box center [1389, 254] width 279 height 32
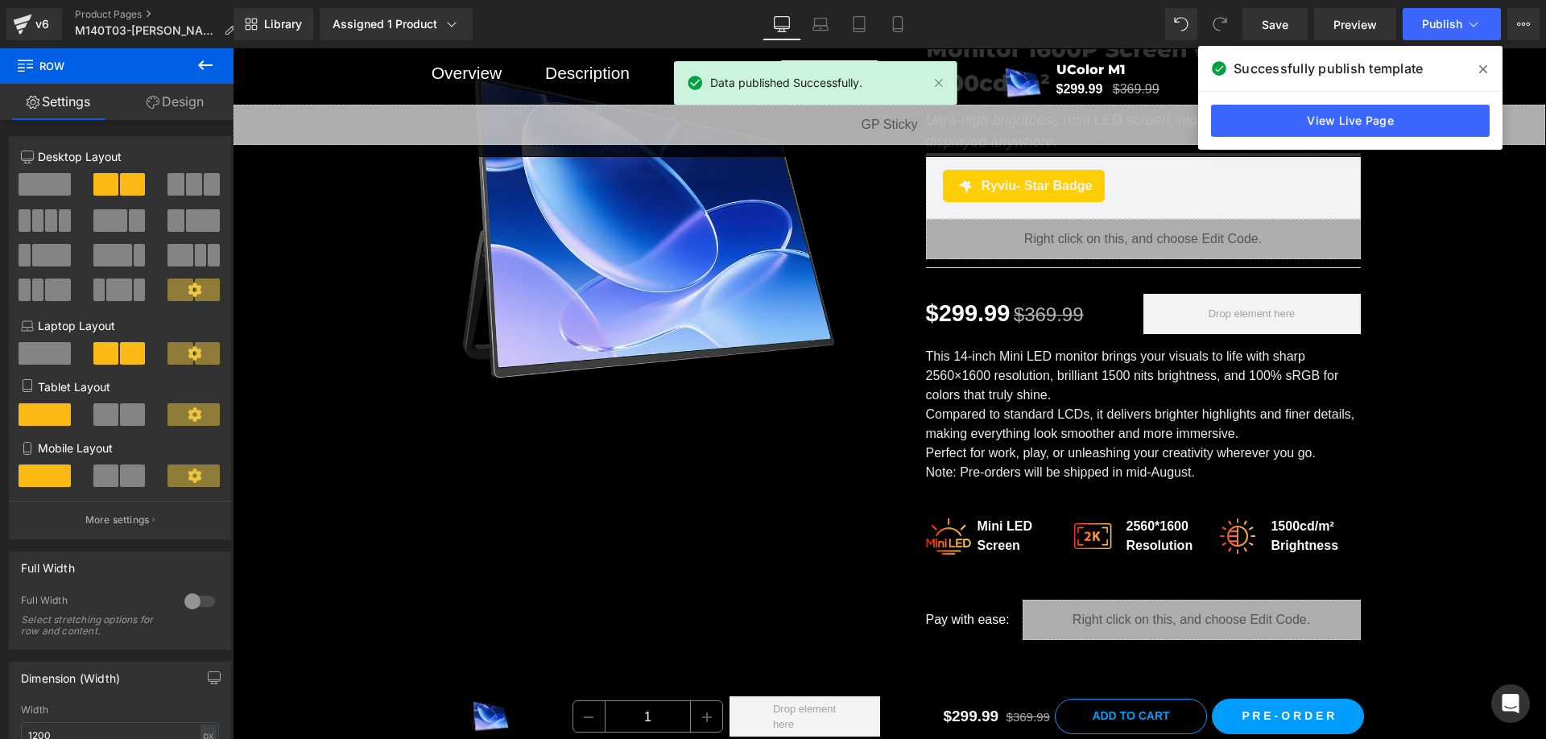
scroll to position [322, 0]
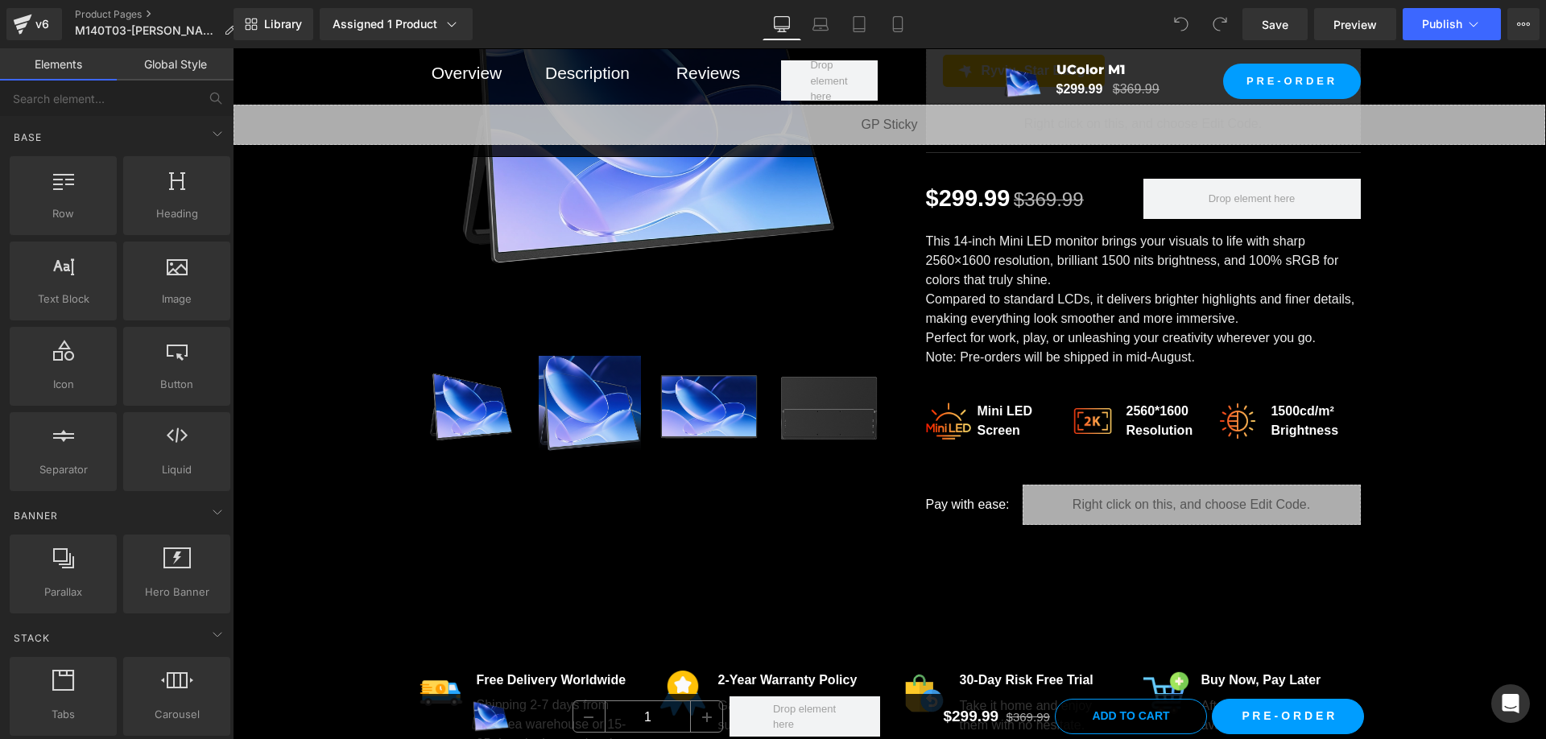
scroll to position [322, 0]
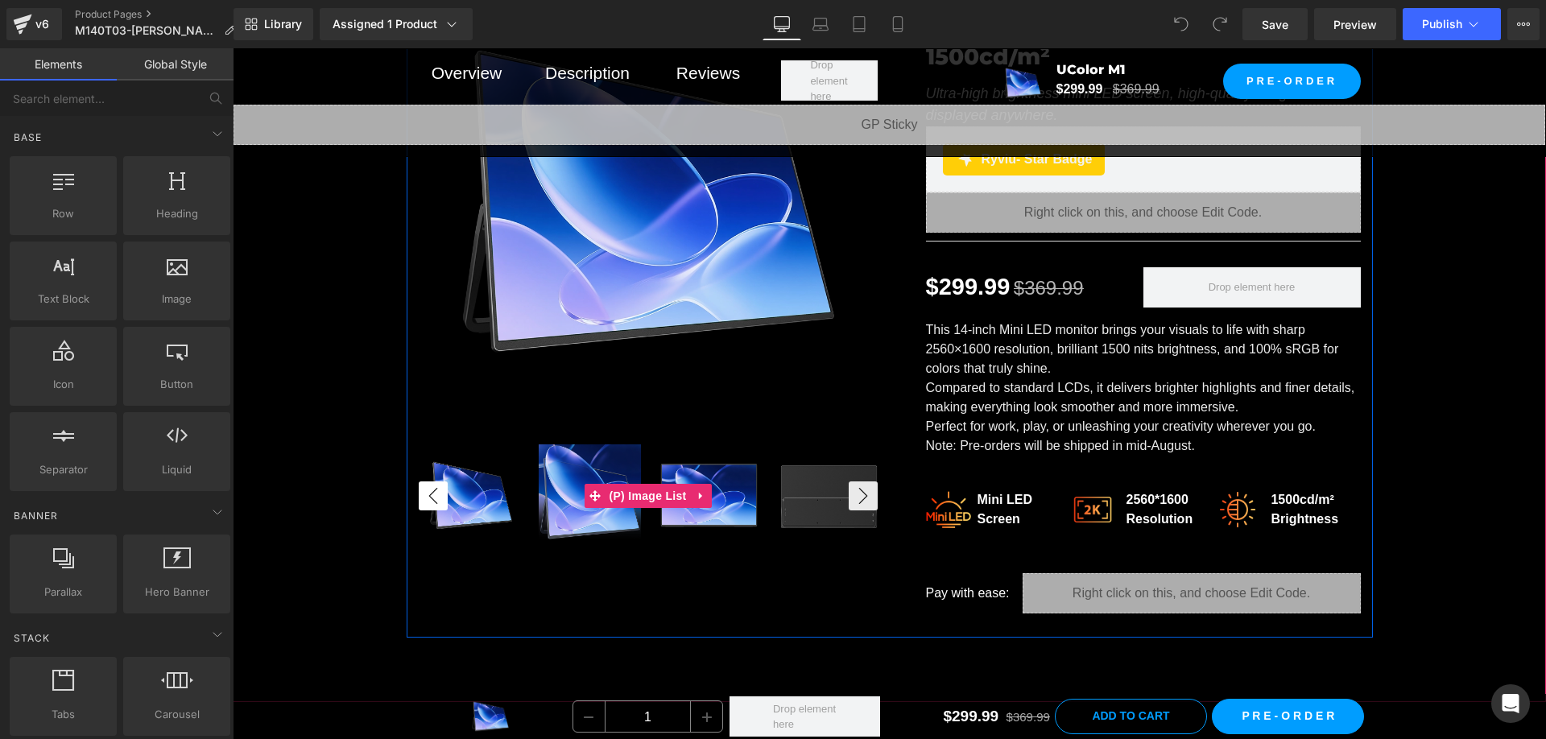
click at [420, 496] on button "‹" at bounding box center [433, 495] width 29 height 29
click at [854, 492] on button "›" at bounding box center [863, 495] width 29 height 29
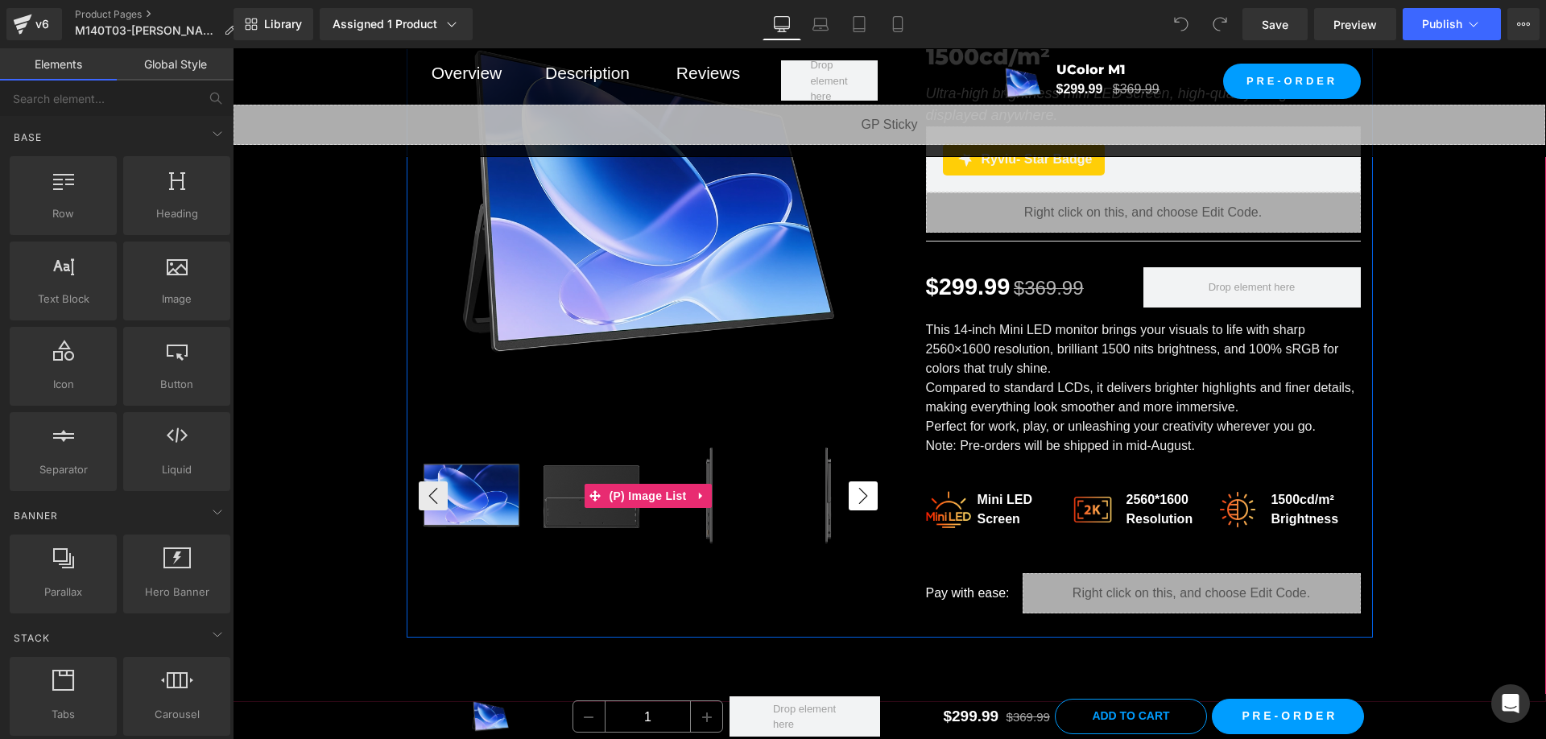
click at [854, 492] on button "›" at bounding box center [863, 495] width 29 height 29
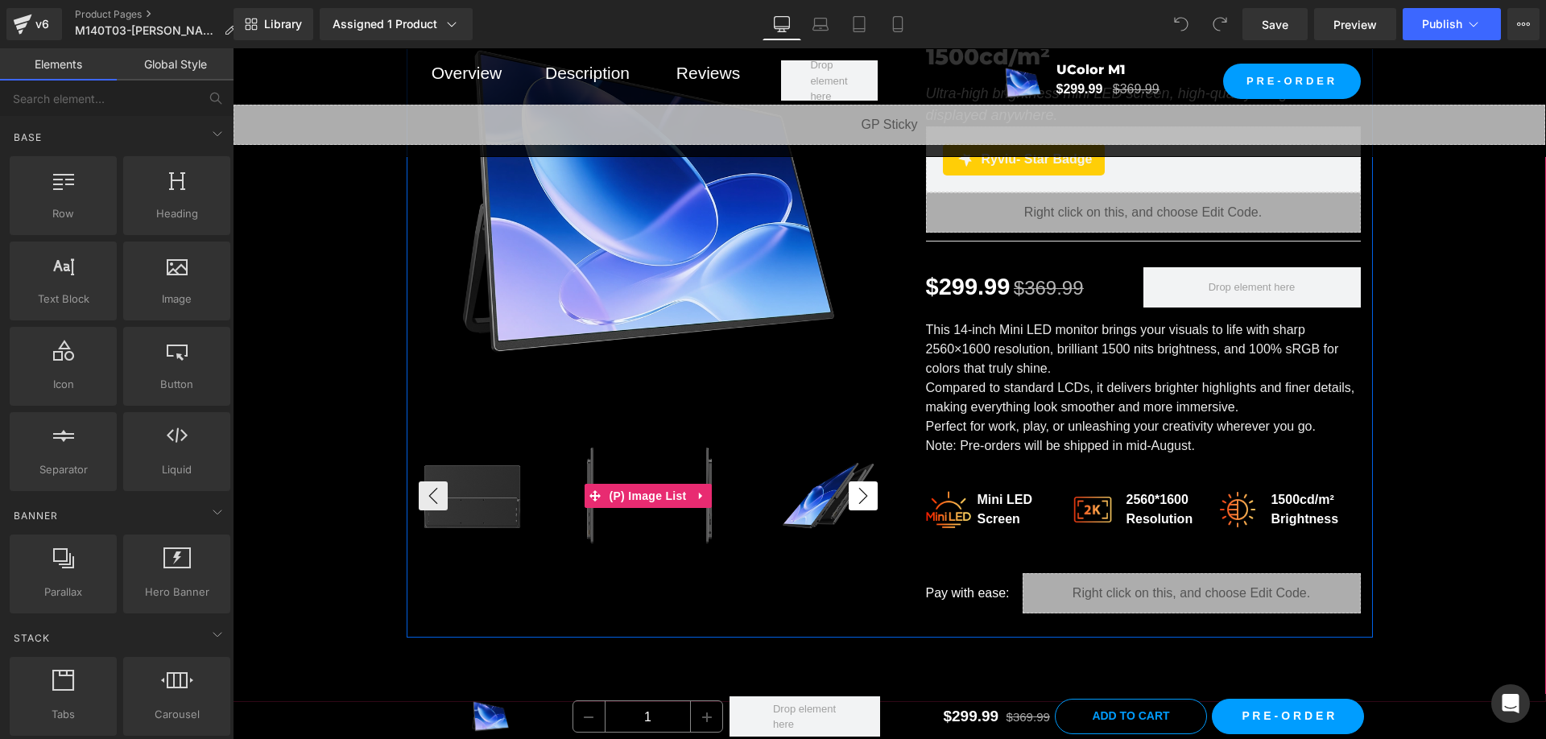
click at [854, 492] on button "›" at bounding box center [863, 495] width 29 height 29
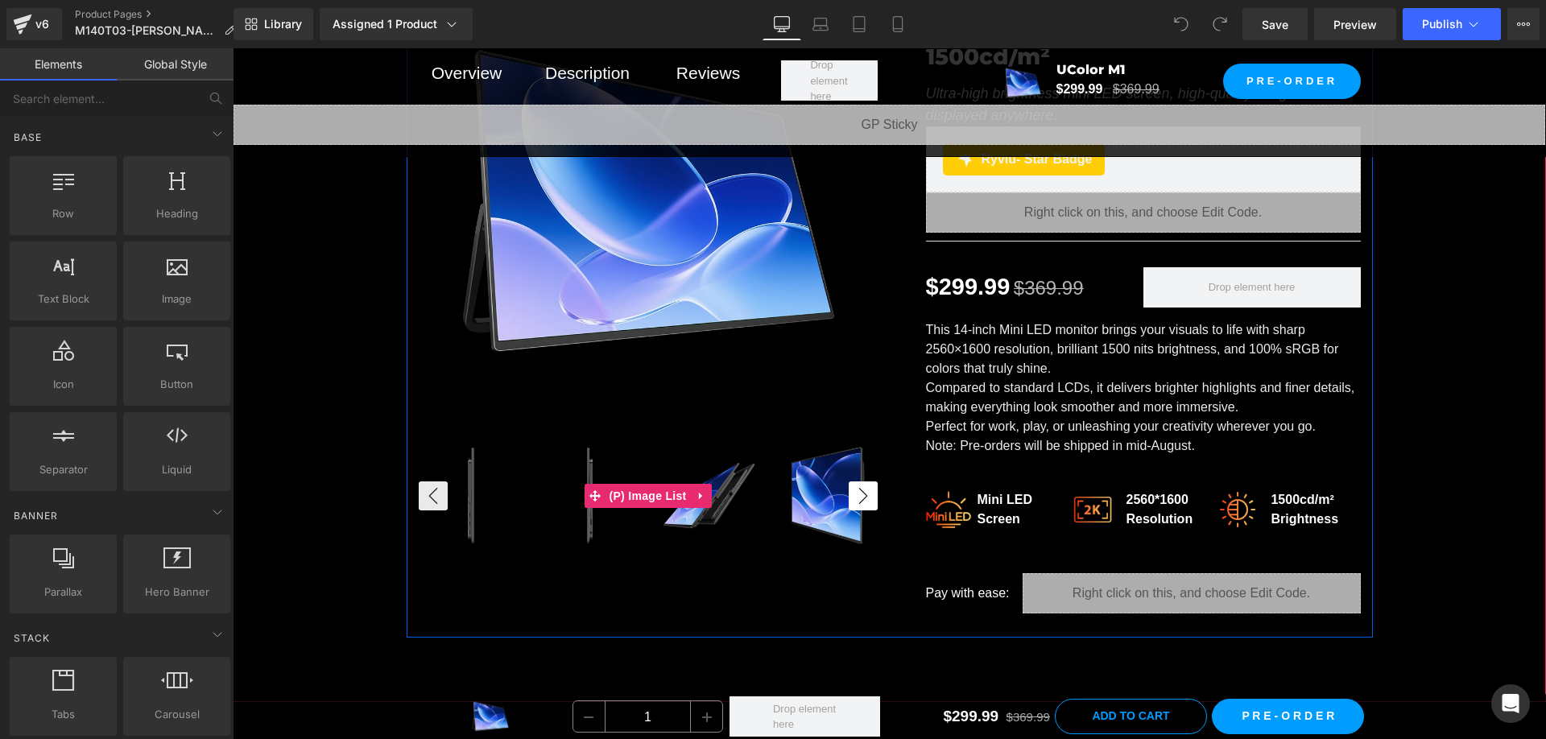
click at [854, 492] on button "›" at bounding box center [863, 495] width 29 height 29
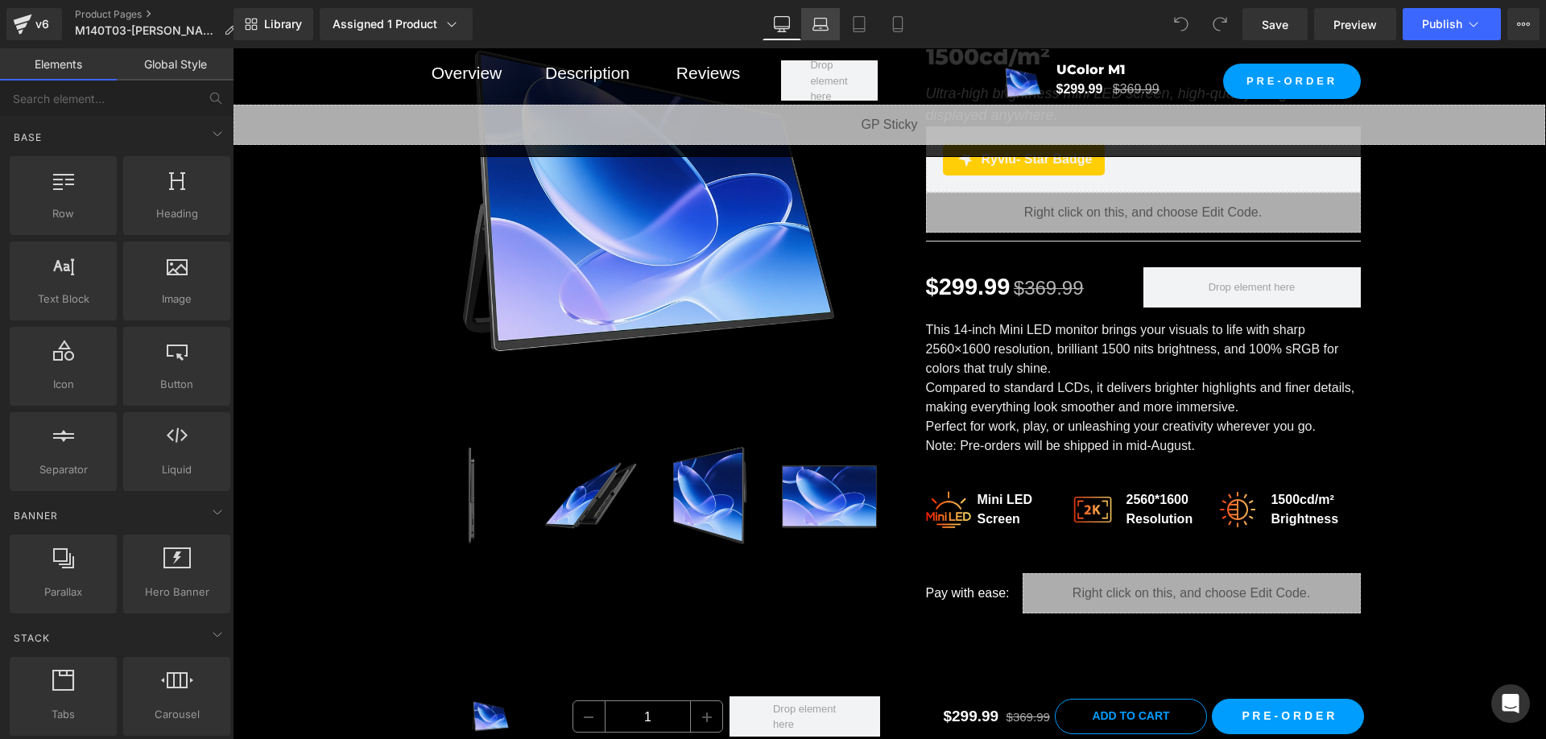
click at [833, 24] on link "Laptop" at bounding box center [820, 24] width 39 height 32
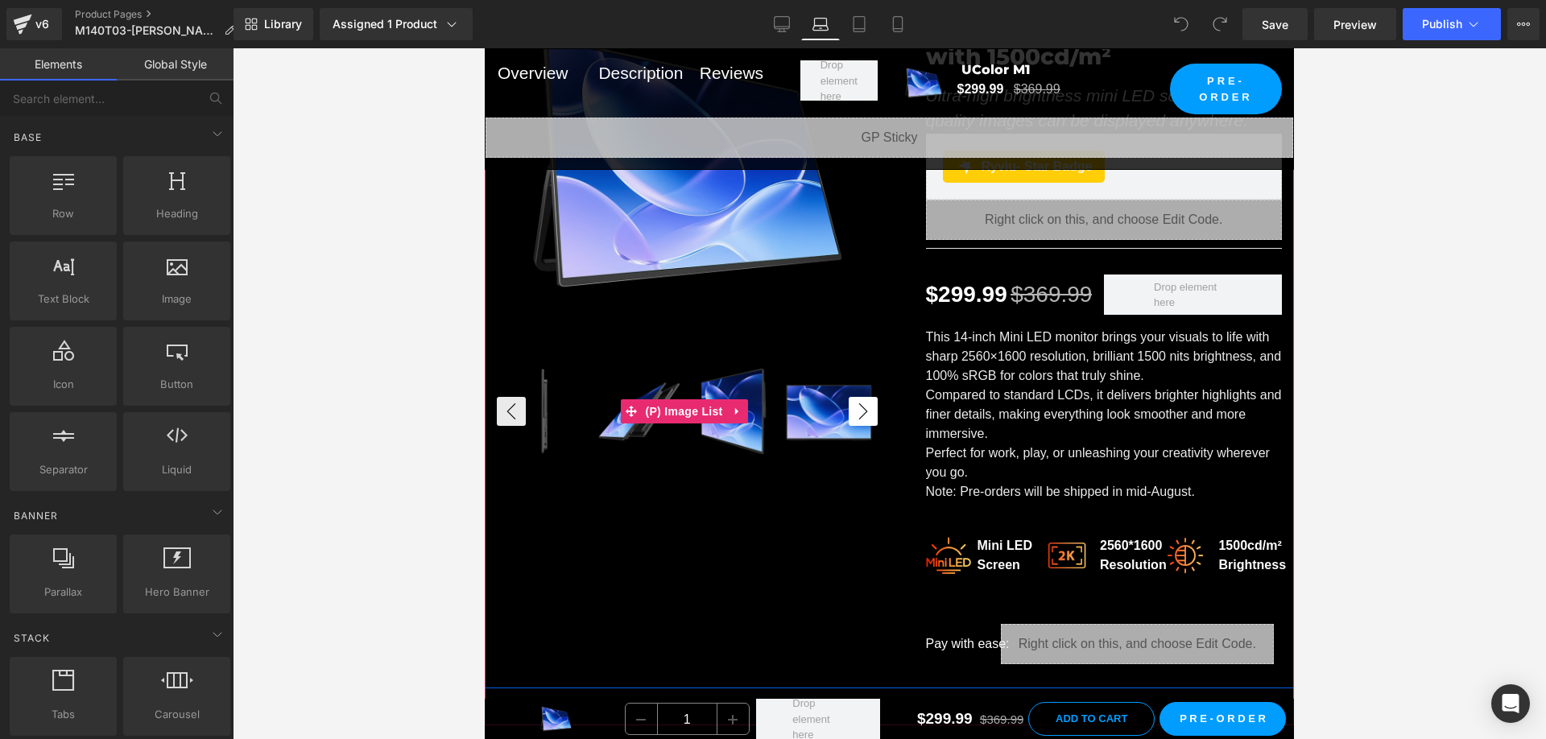
click at [855, 405] on button "›" at bounding box center [863, 411] width 29 height 29
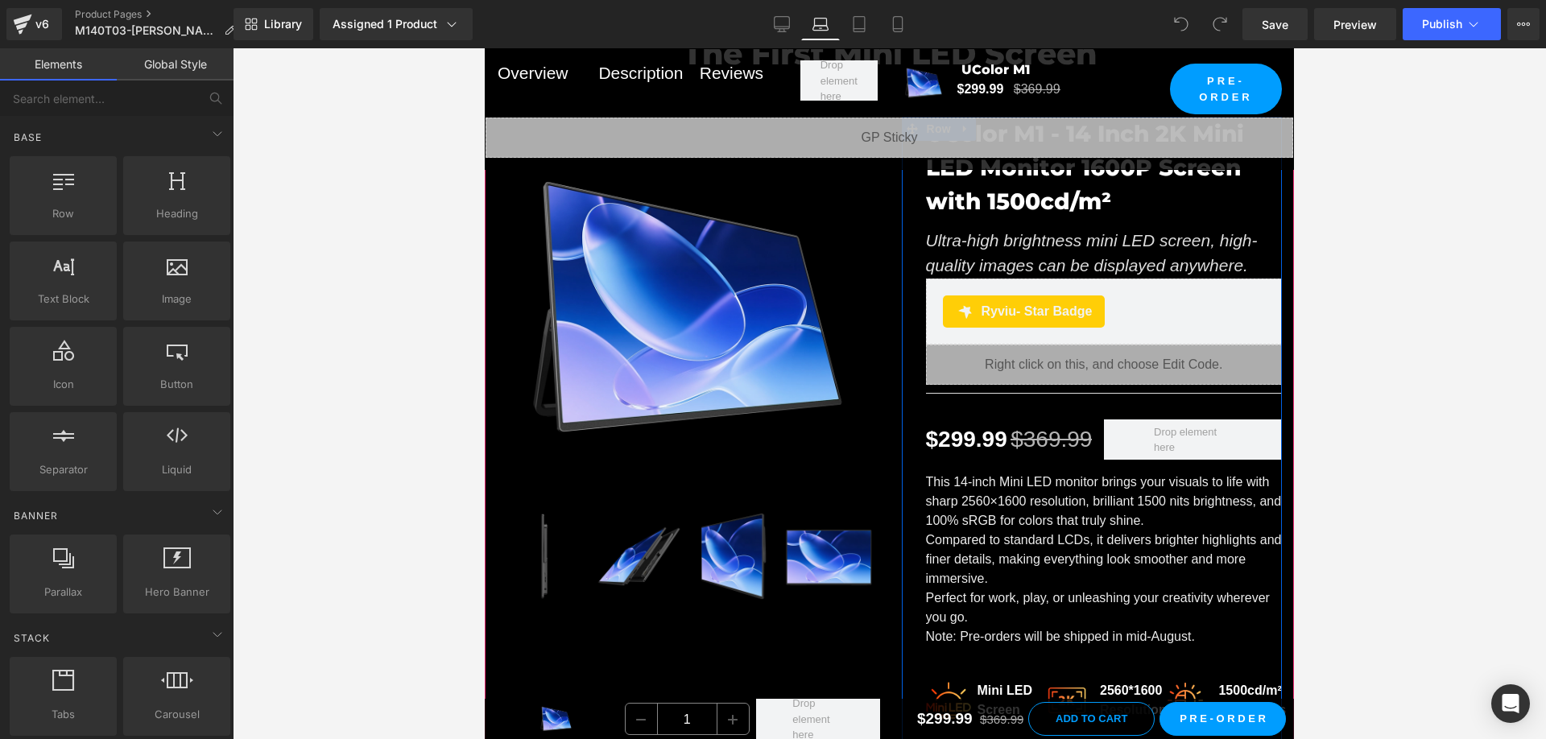
scroll to position [161, 0]
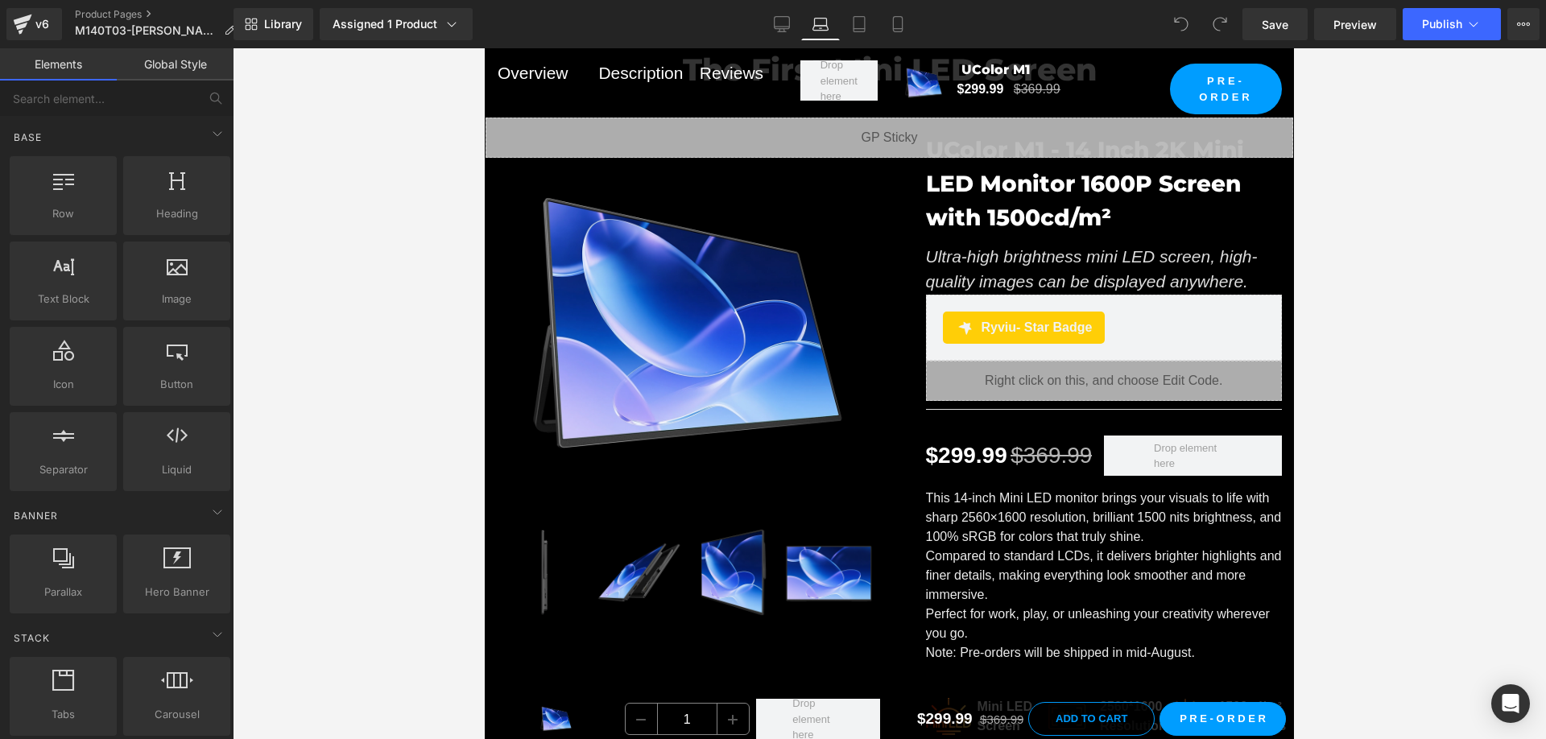
drag, startPoint x: 865, startPoint y: 27, endPoint x: 865, endPoint y: 45, distance: 17.7
click at [865, 27] on icon at bounding box center [858, 24] width 11 height 15
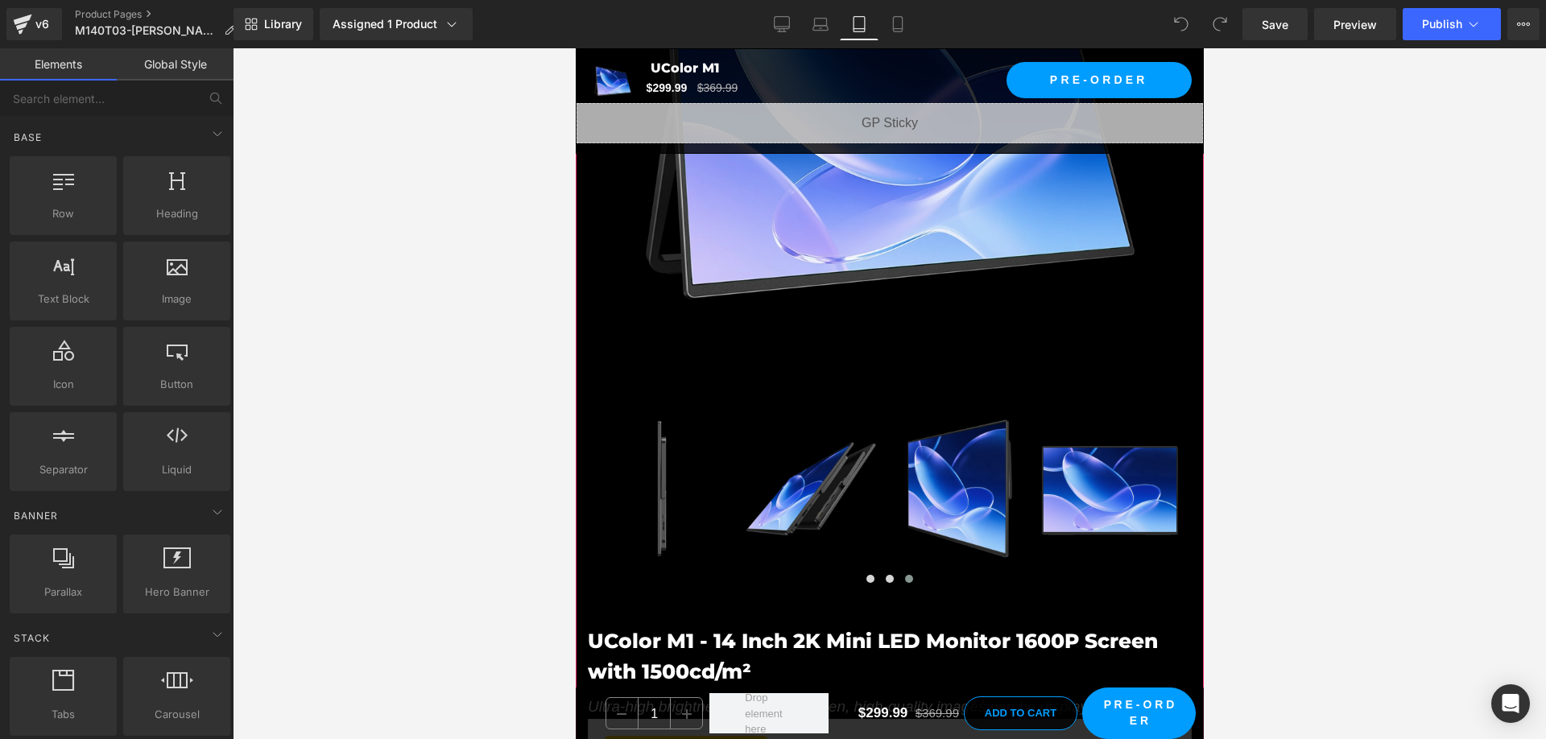
scroll to position [564, 0]
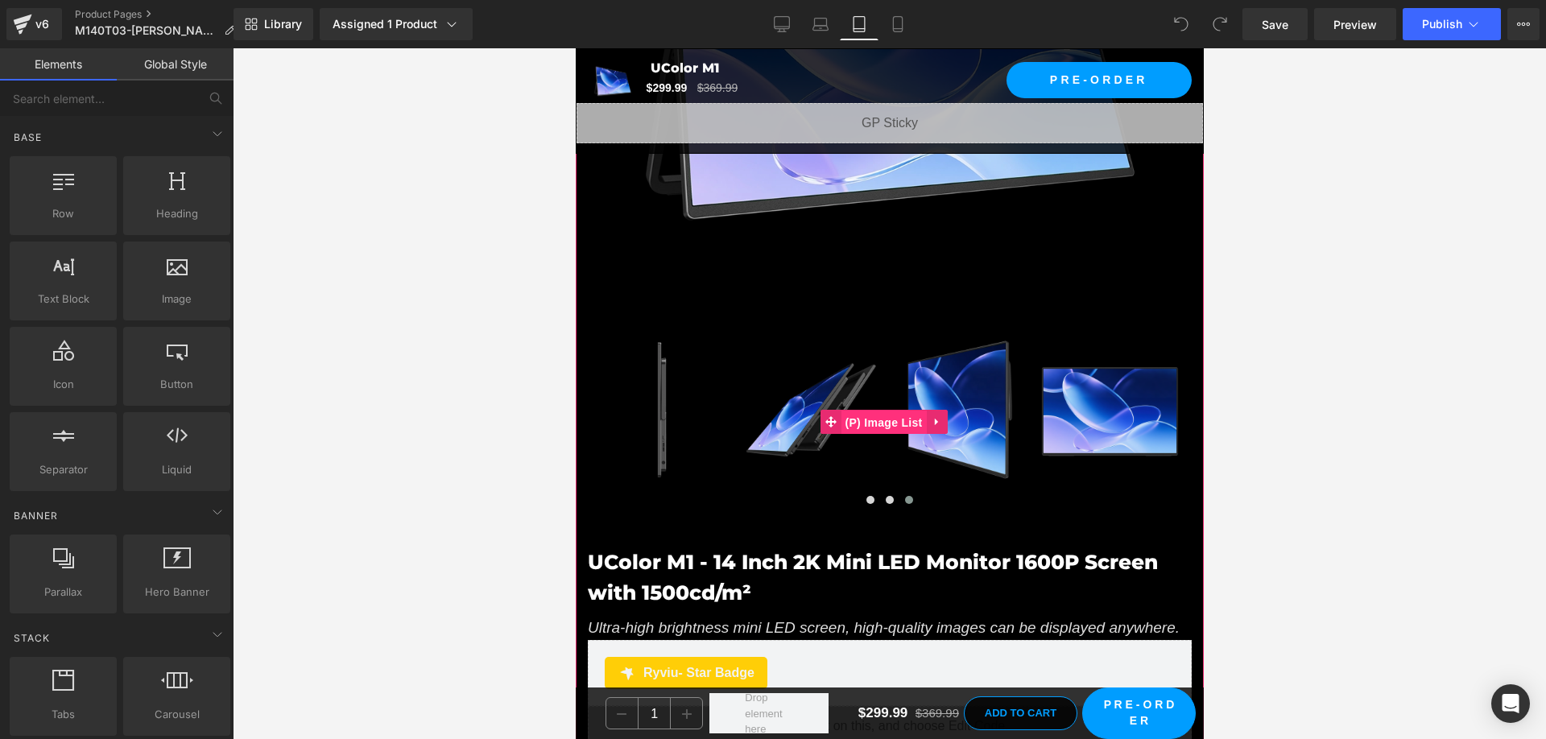
click at [873, 411] on span "(P) Image List" at bounding box center [882, 423] width 85 height 24
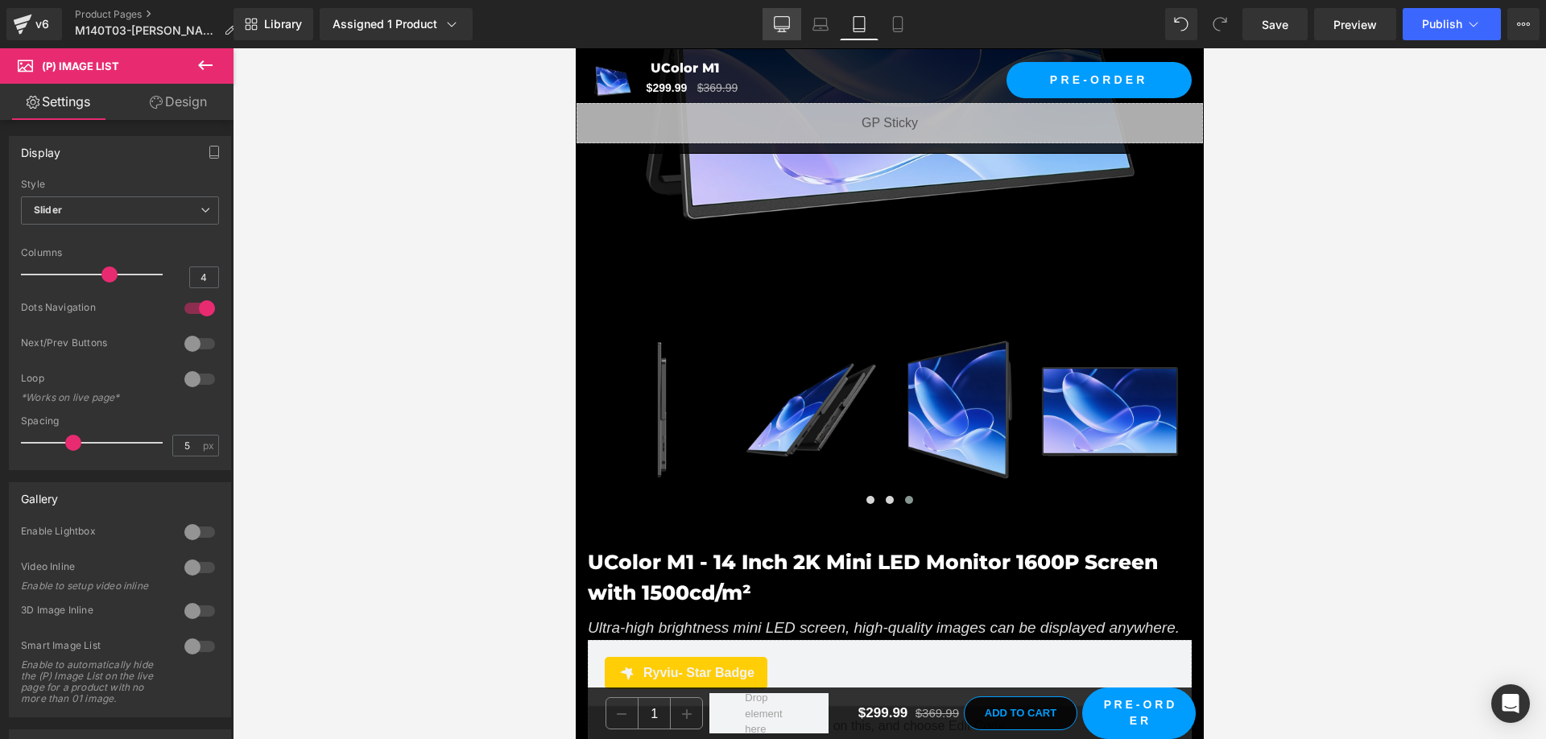
click at [791, 22] on link "Desktop" at bounding box center [781, 24] width 39 height 32
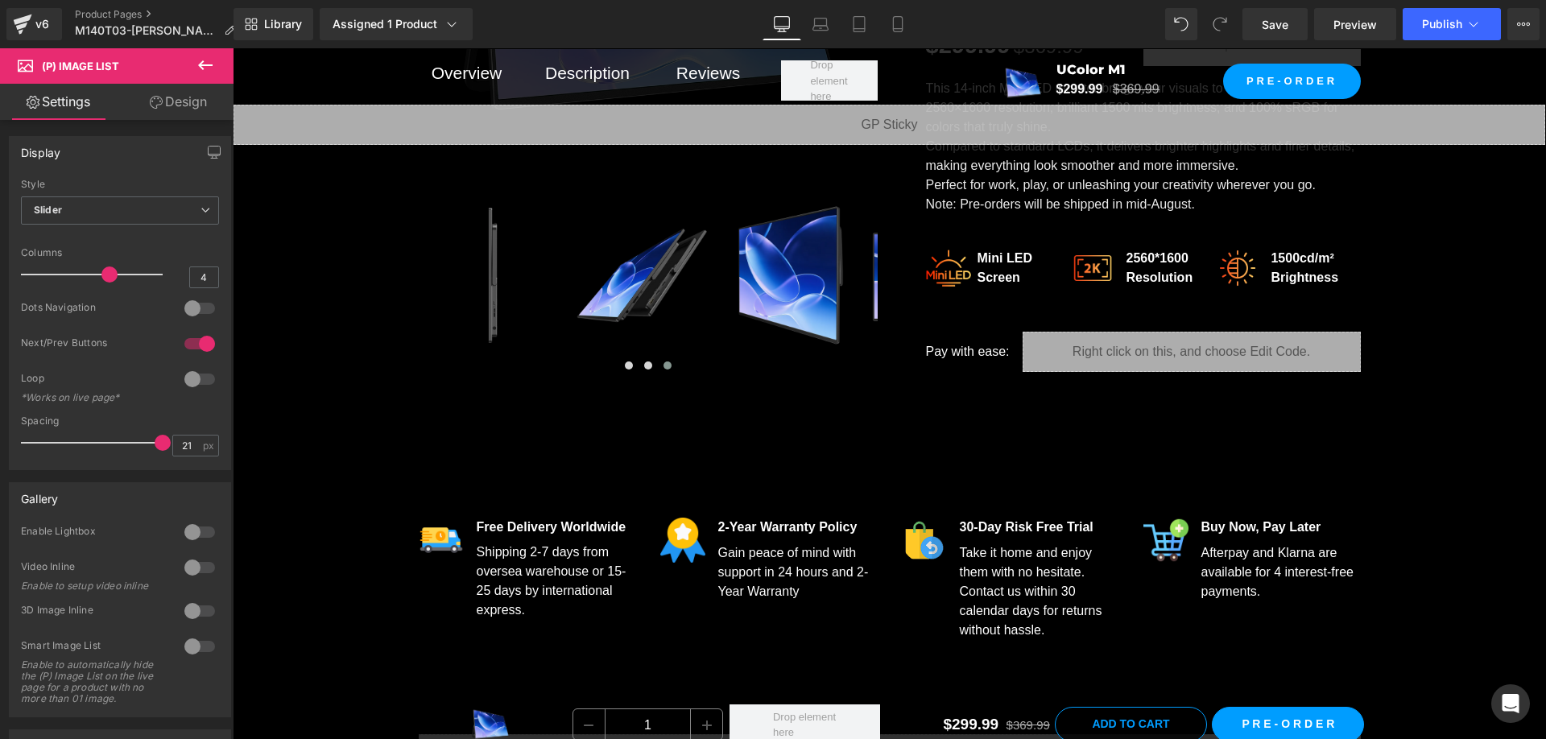
scroll to position [441, 0]
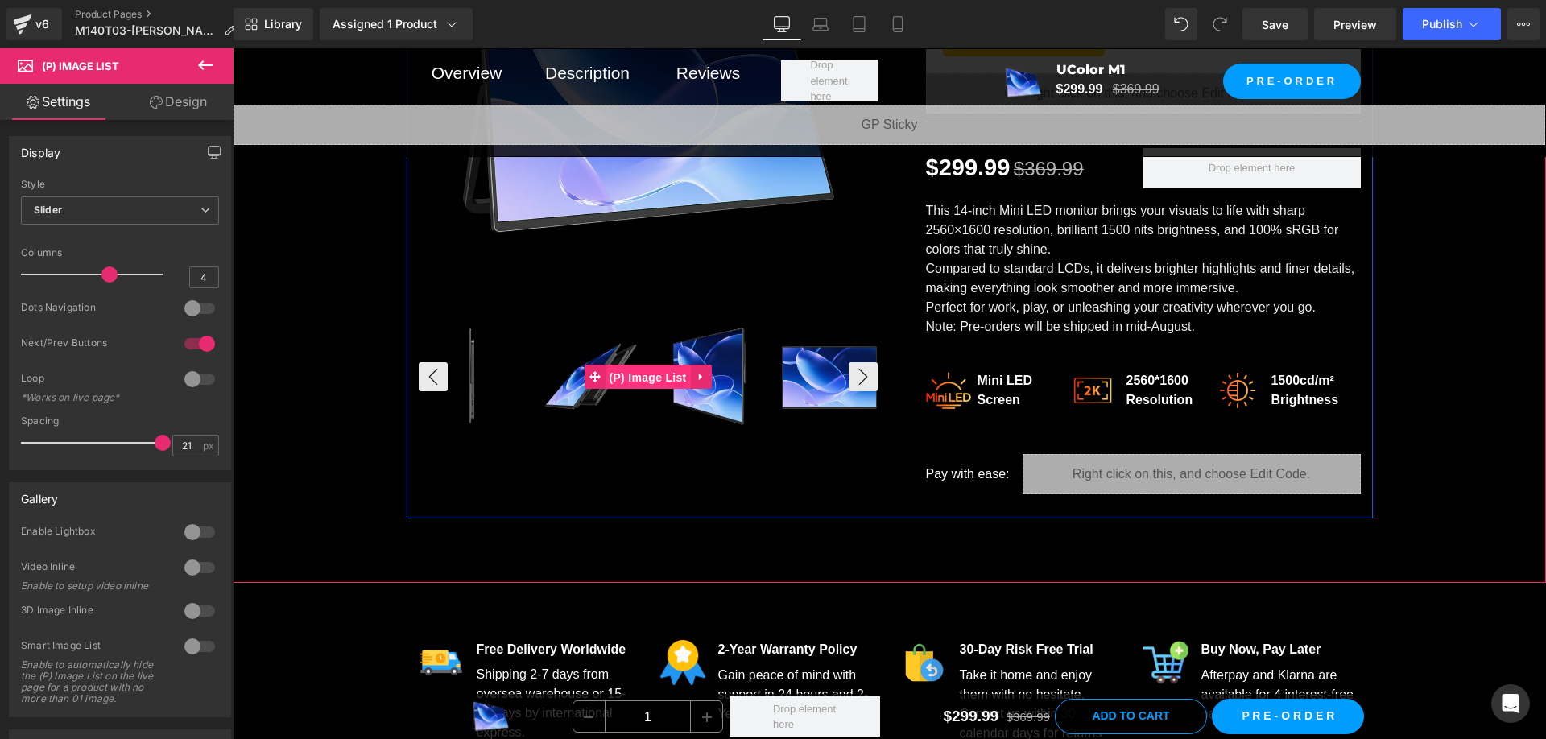
click at [653, 380] on span "(P) Image List" at bounding box center [647, 377] width 85 height 24
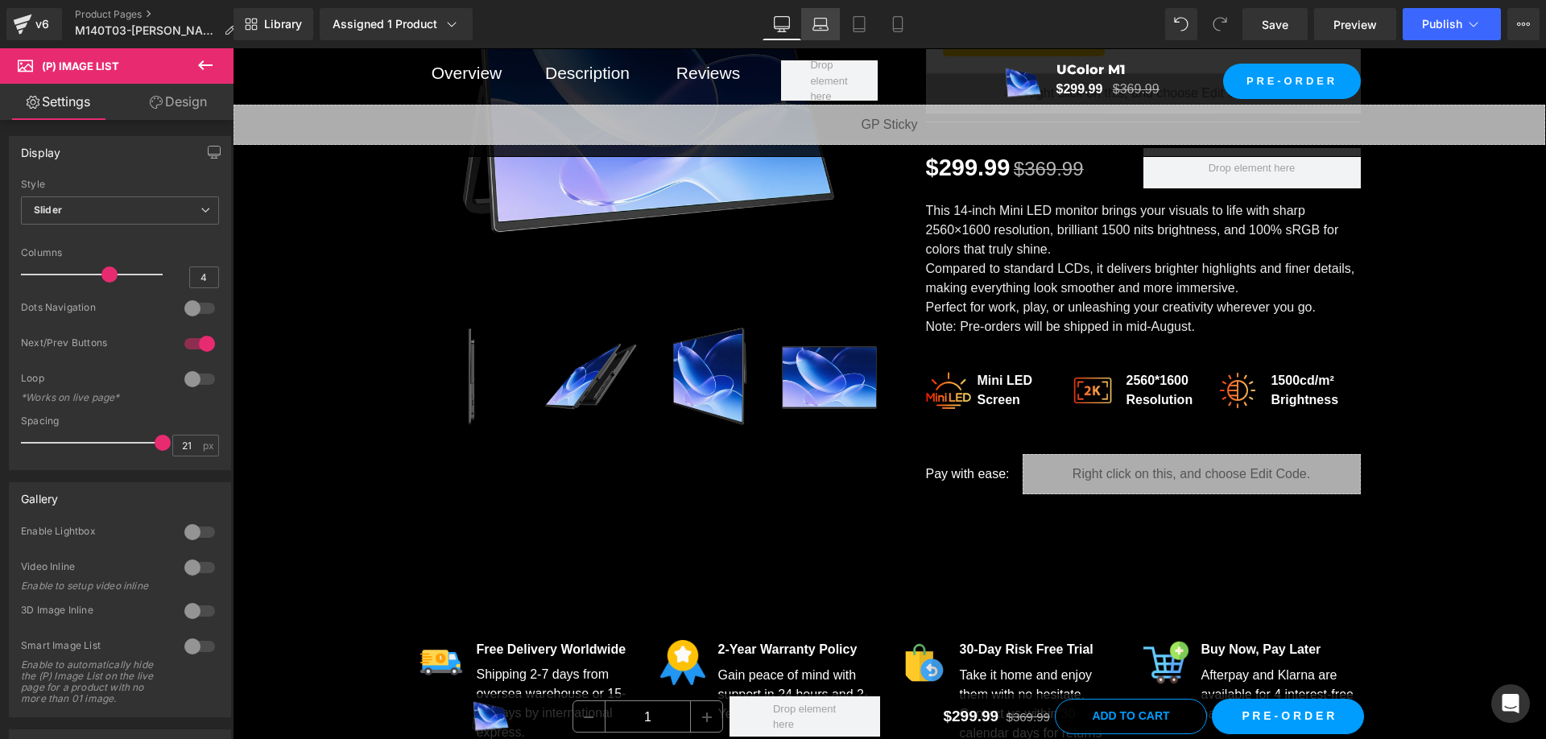
click at [811, 26] on link "Laptop" at bounding box center [820, 24] width 39 height 32
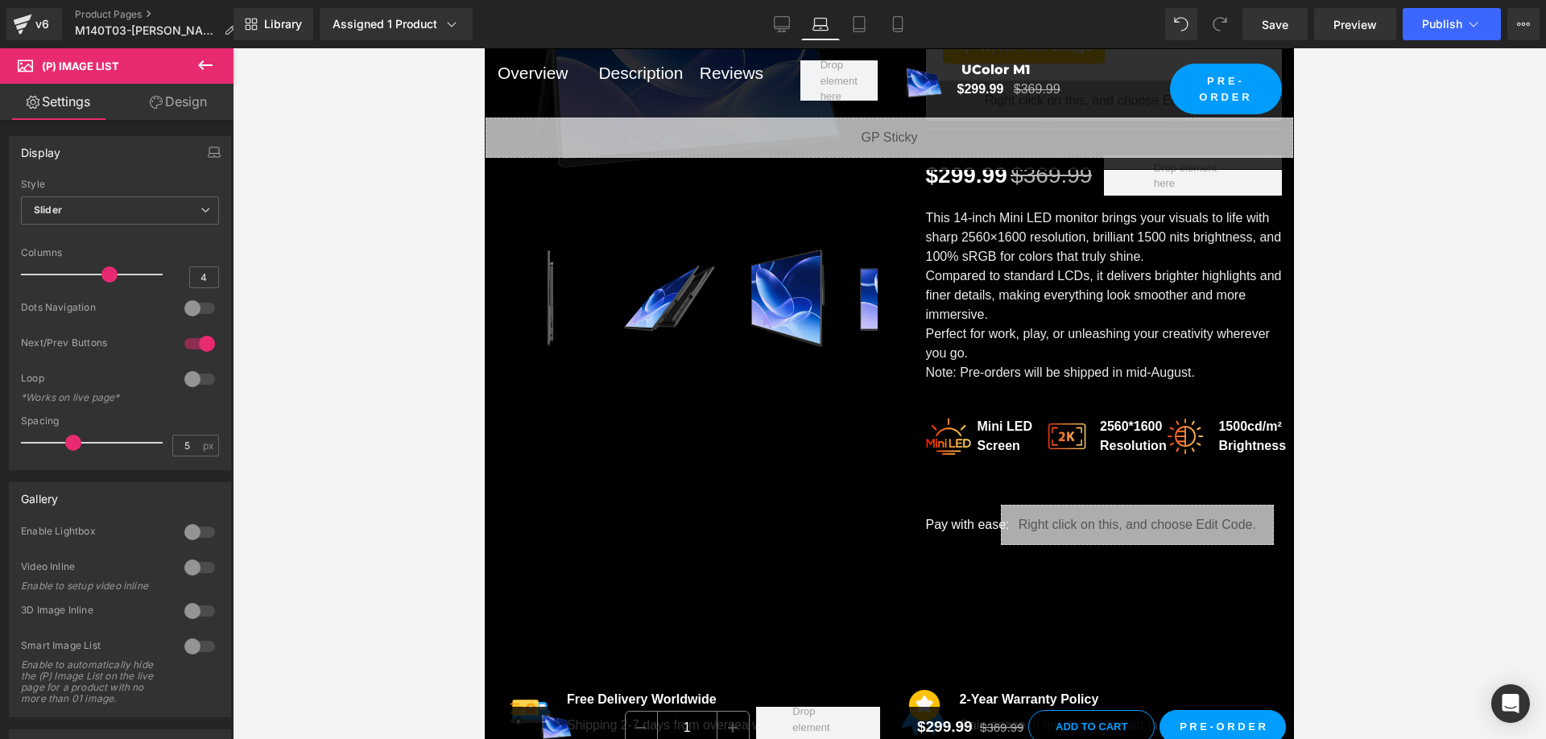
scroll to position [357, 0]
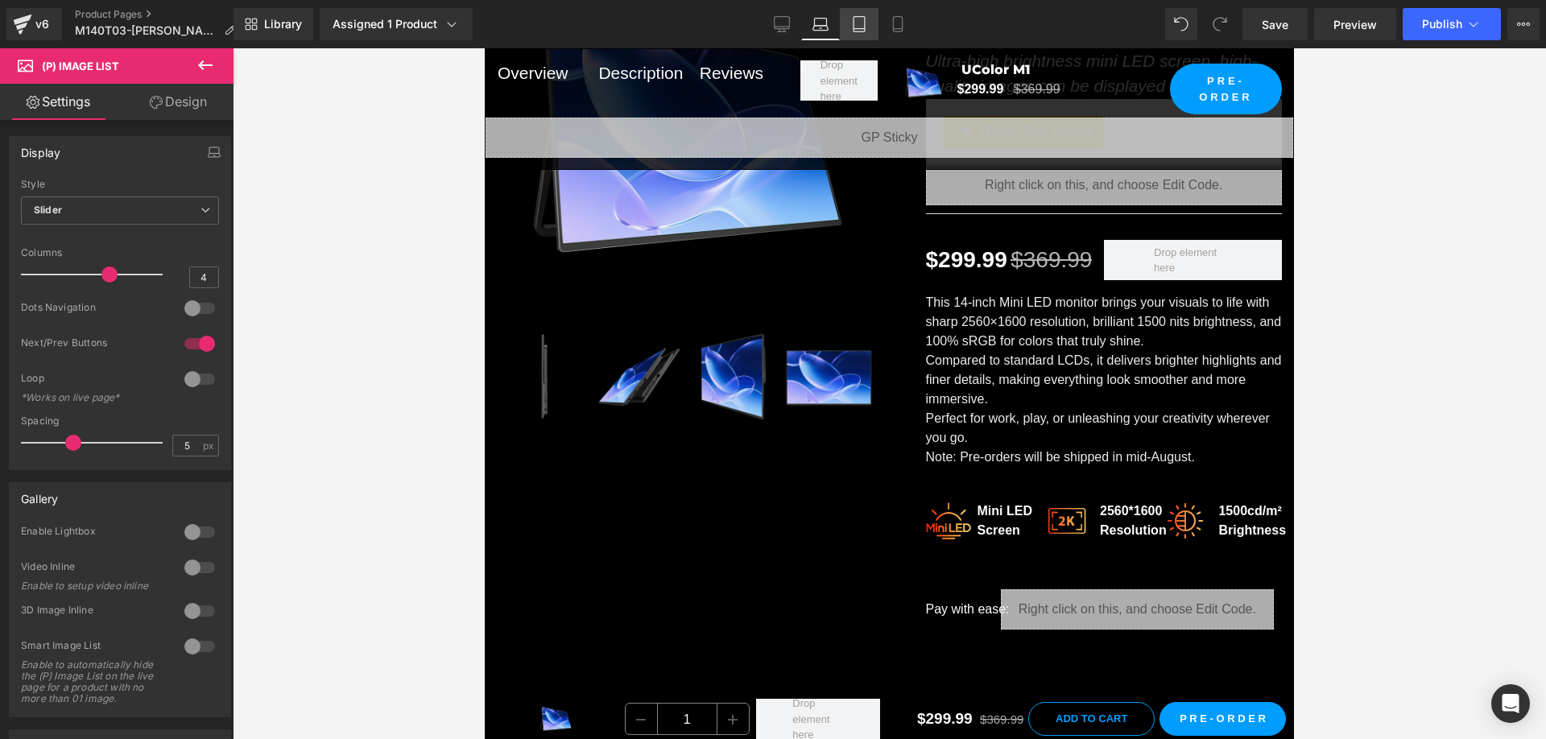
click at [866, 27] on icon at bounding box center [859, 24] width 16 height 16
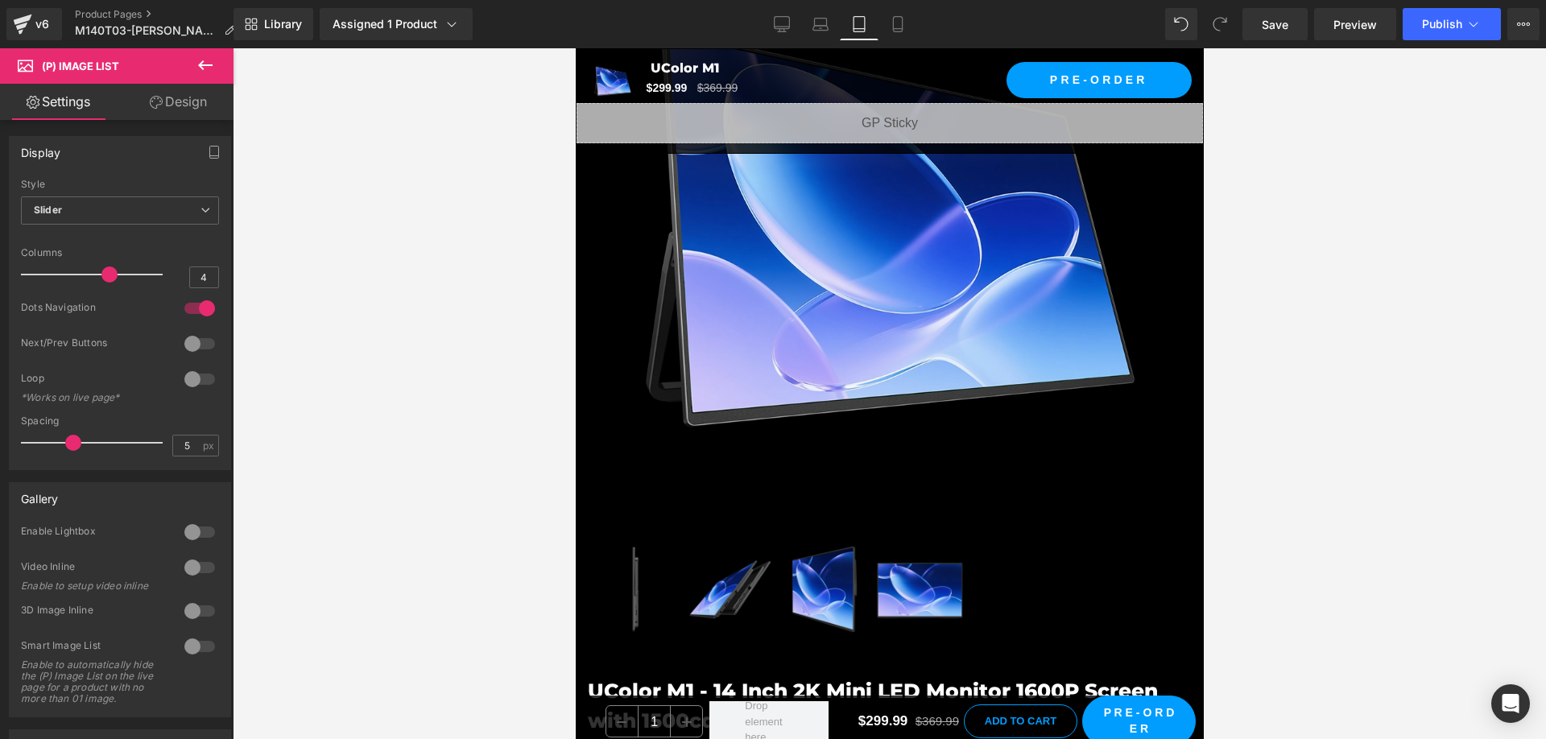
scroll to position [564, 0]
